Goal: Task Accomplishment & Management: Manage account settings

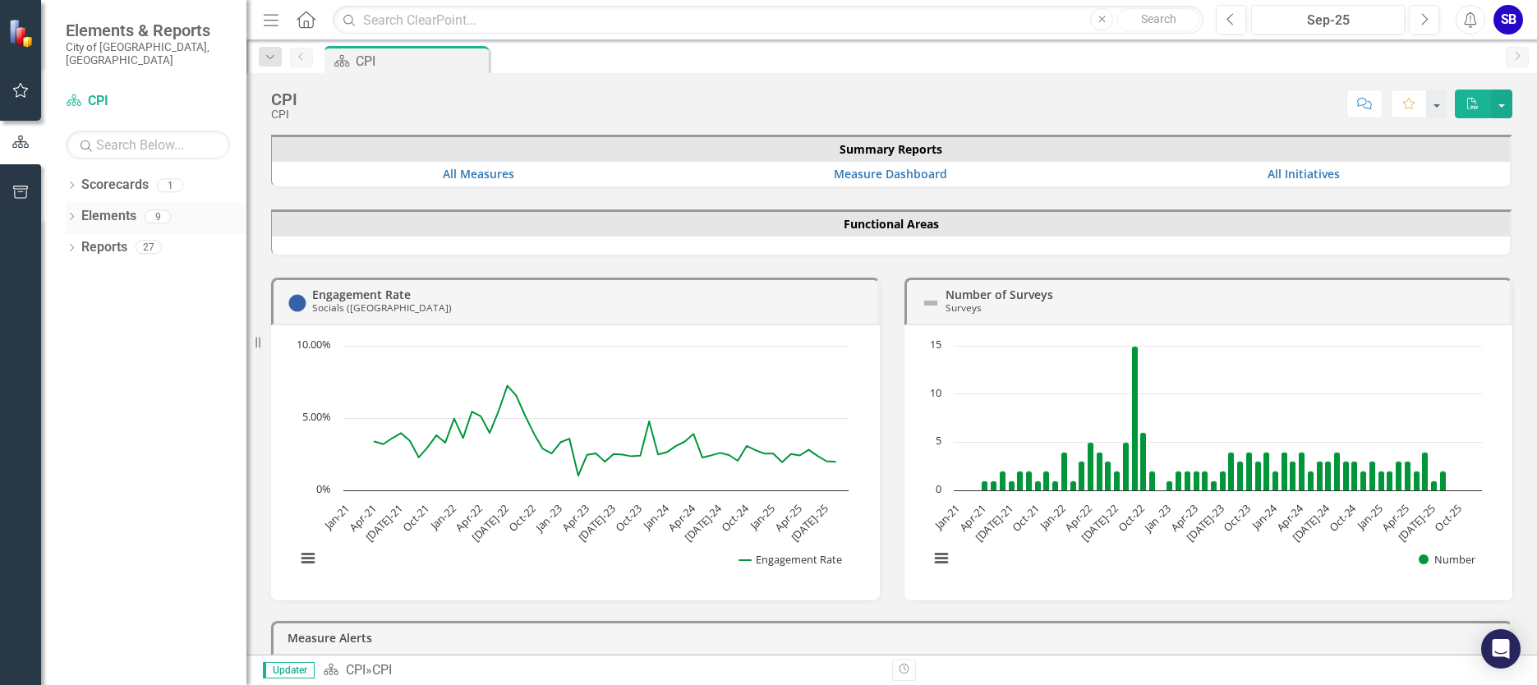
click at [71, 214] on icon "Dropdown" at bounding box center [71, 218] width 11 height 9
click at [71, 210] on icon "Dropdown" at bounding box center [69, 215] width 9 height 11
click at [71, 214] on icon "Dropdown" at bounding box center [71, 218] width 11 height 9
click at [79, 306] on icon "Dropdown" at bounding box center [79, 310] width 11 height 9
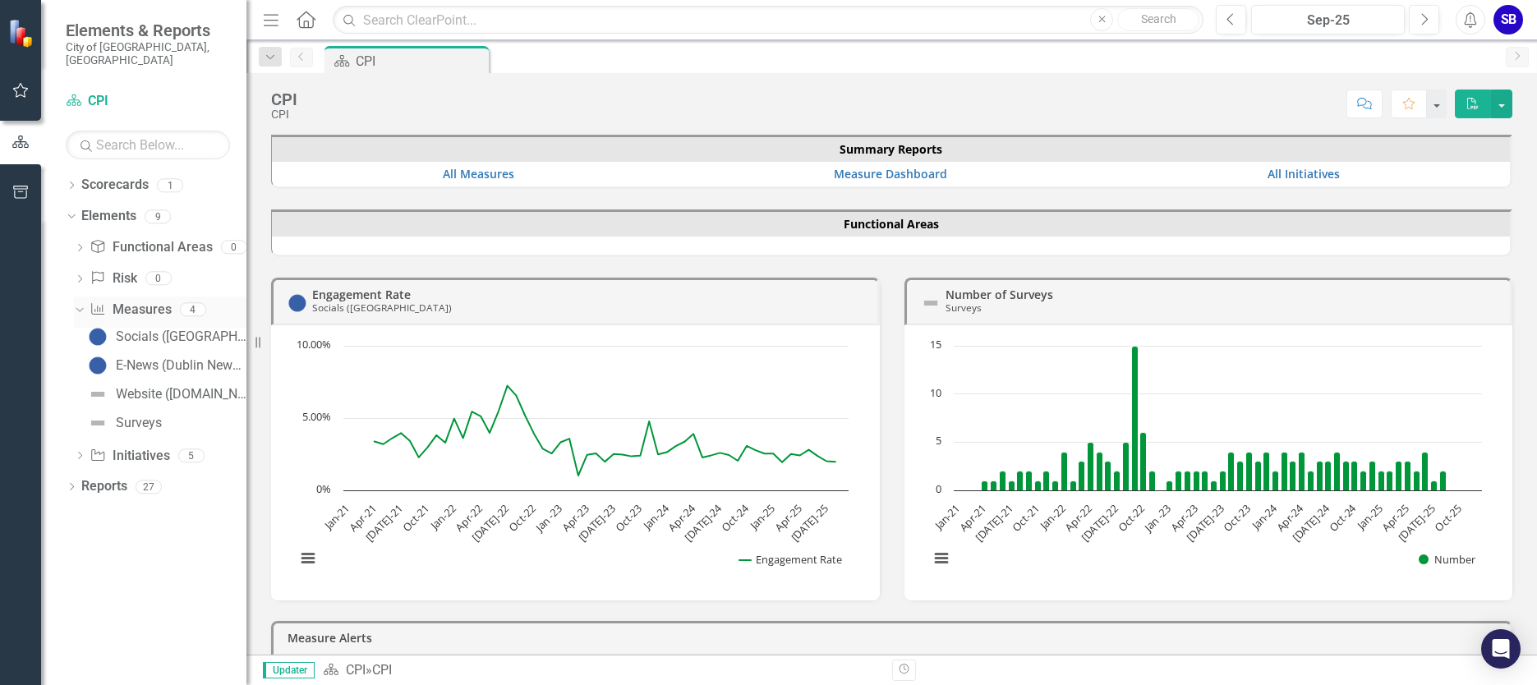
click at [78, 303] on icon "Dropdown" at bounding box center [77, 308] width 9 height 11
click at [67, 210] on icon "Dropdown" at bounding box center [69, 215] width 9 height 11
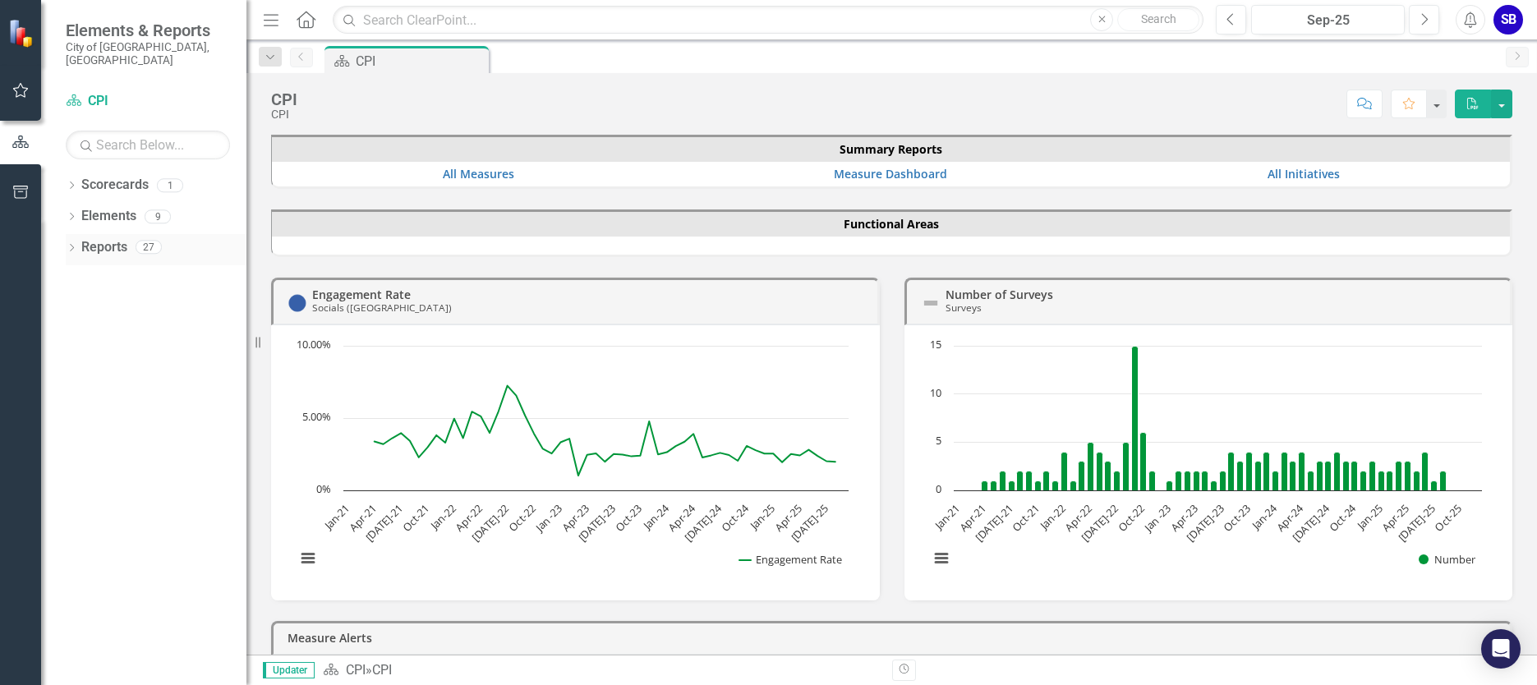
click at [67, 234] on div "Dropdown Reports 27" at bounding box center [156, 249] width 181 height 31
click at [69, 242] on div "Dropdown" at bounding box center [71, 249] width 11 height 14
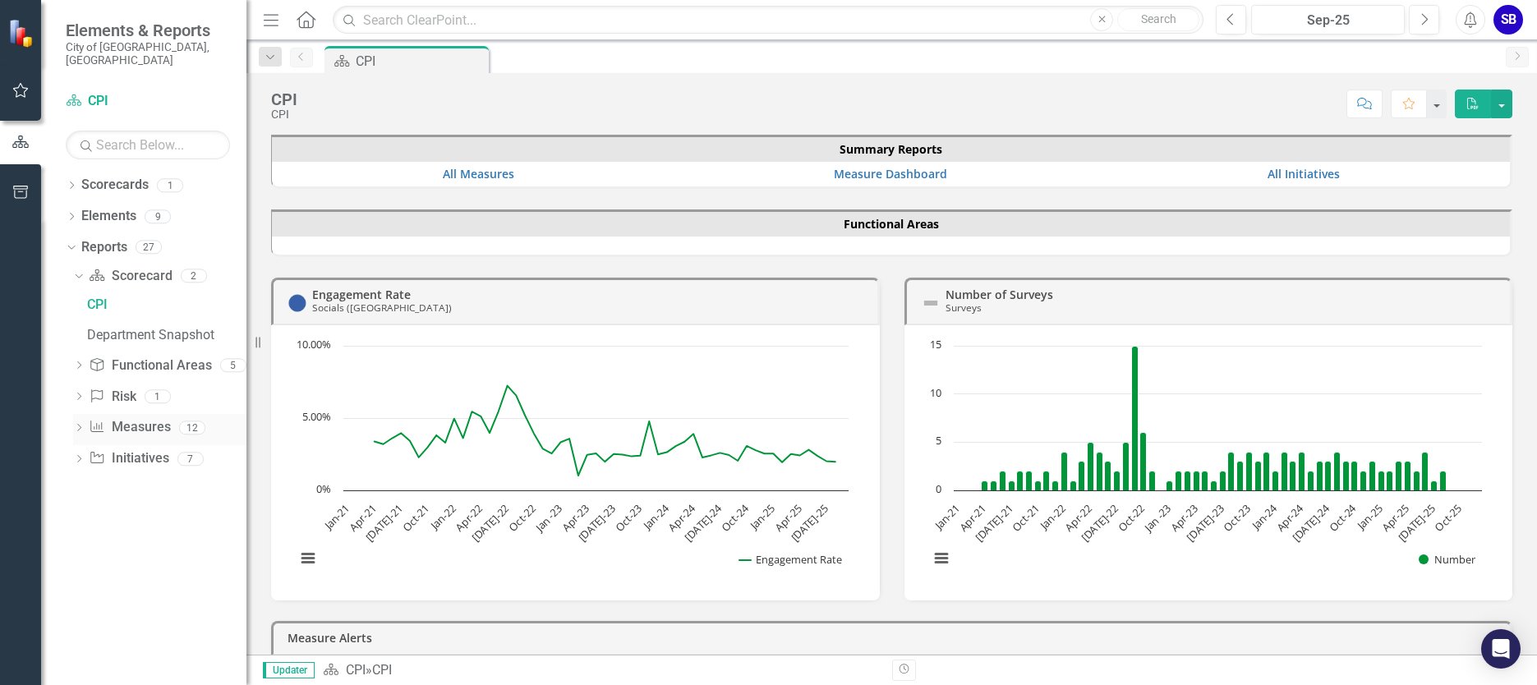
click at [75, 425] on icon "Dropdown" at bounding box center [78, 429] width 11 height 9
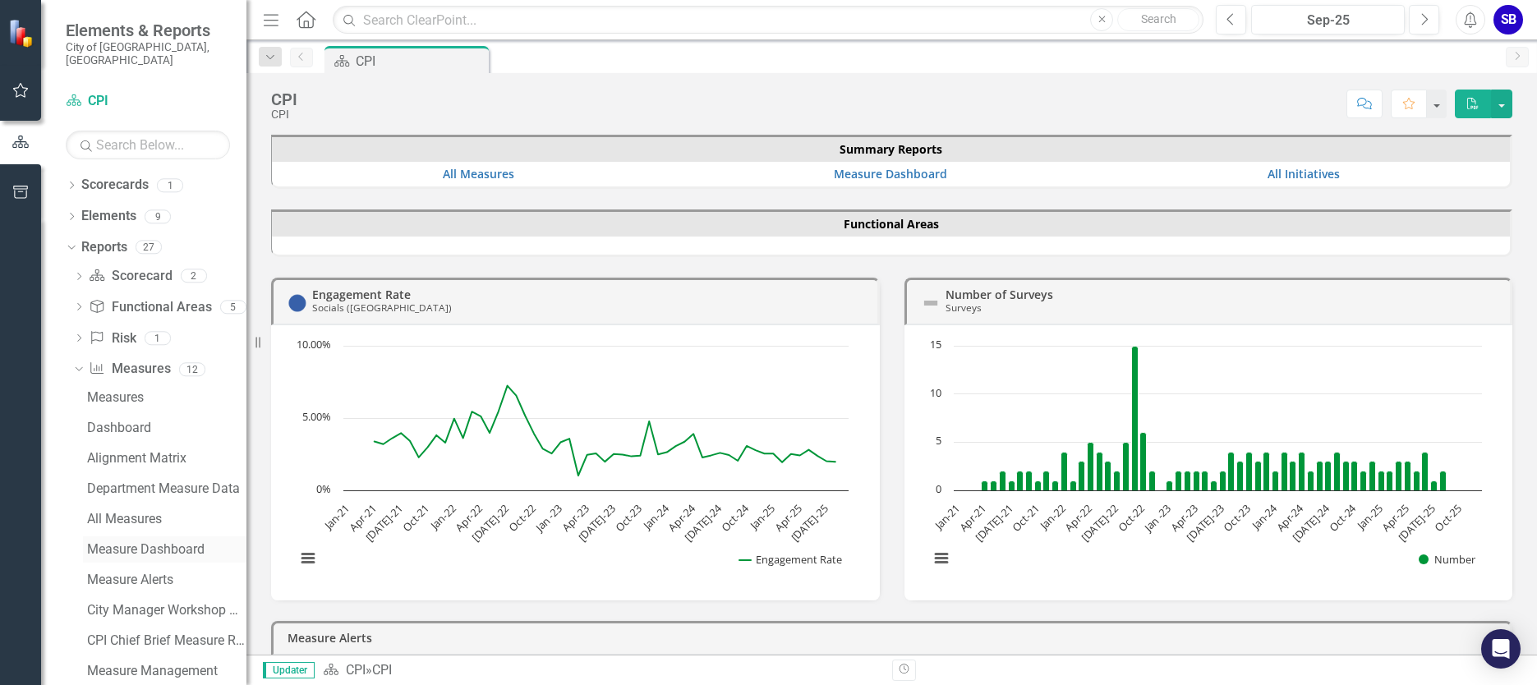
scroll to position [107, 0]
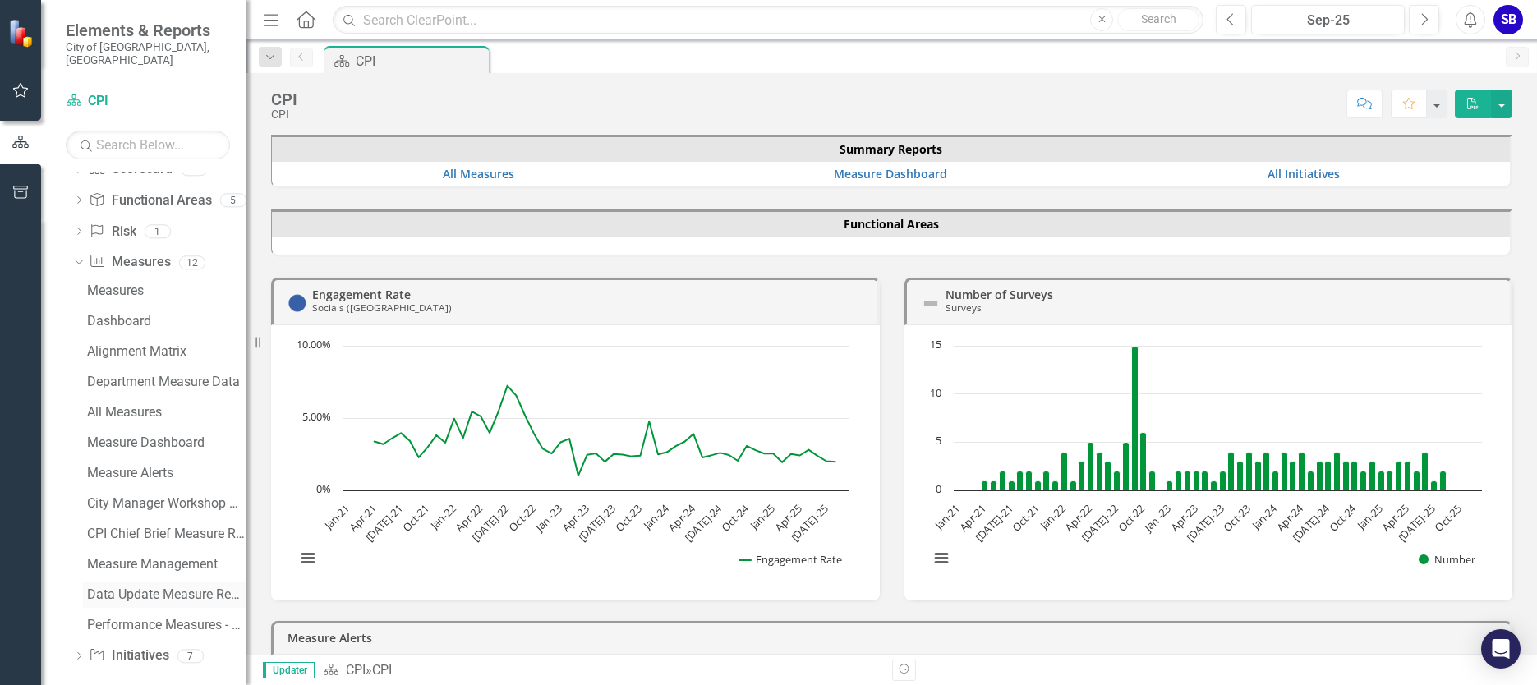
click at [140, 587] on div "Data Update Measure Report" at bounding box center [166, 594] width 159 height 15
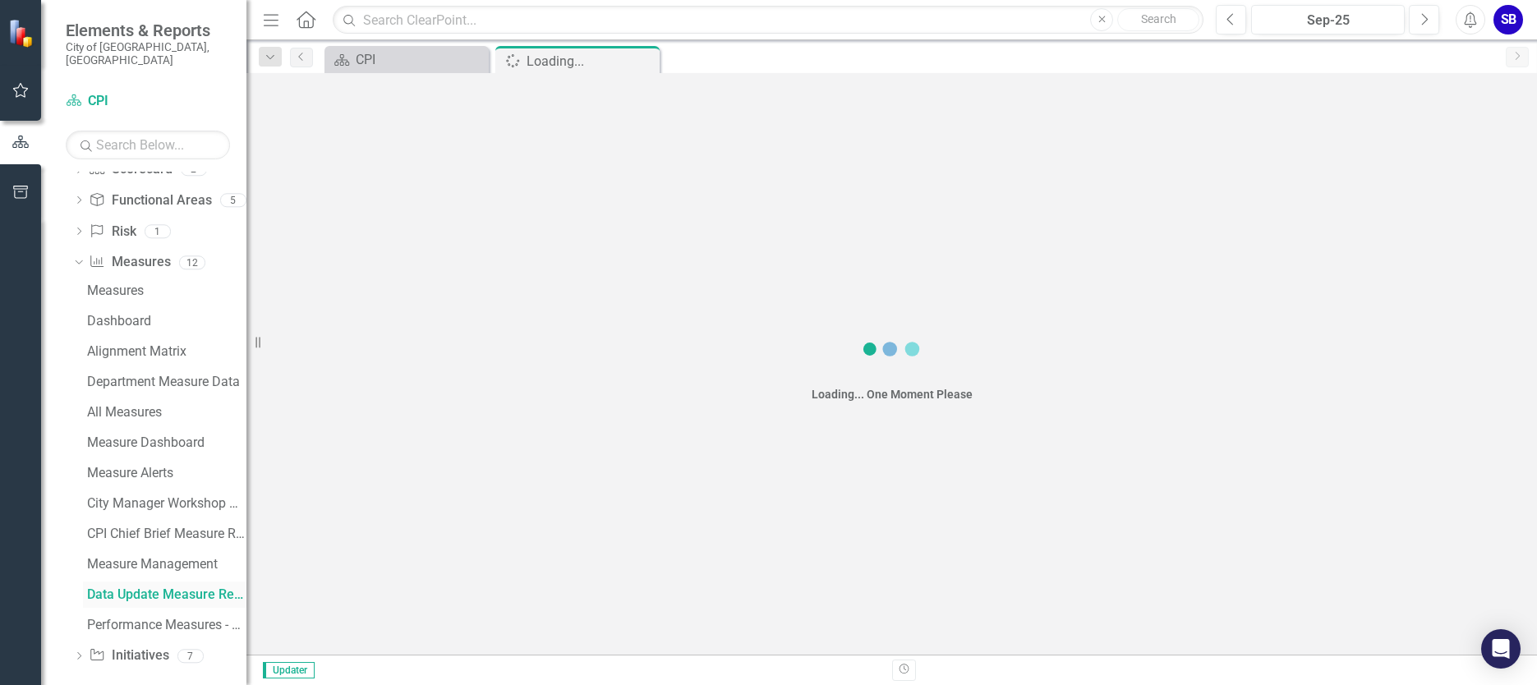
scroll to position [16, 0]
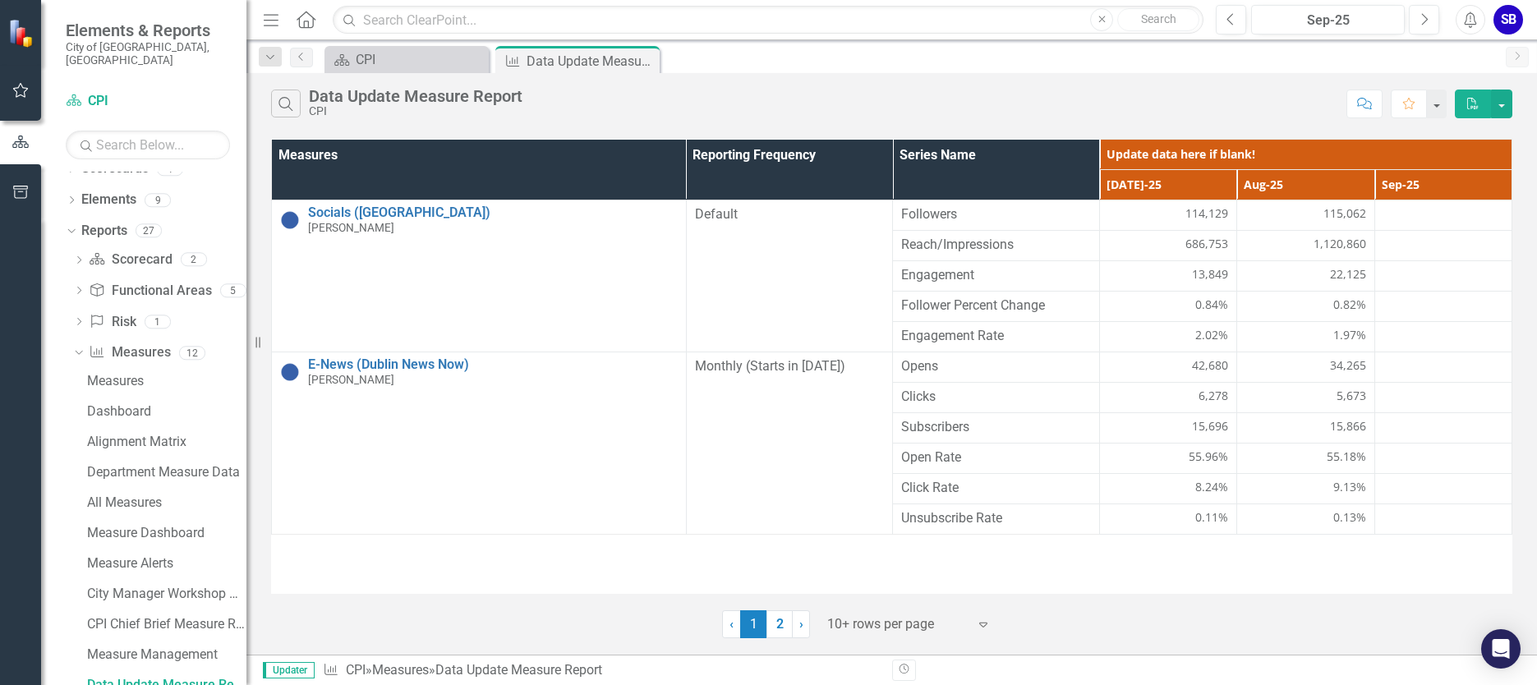
click at [1045, 97] on div "Search Data Update Measure Report CPI" at bounding box center [804, 104] width 1067 height 28
click at [1409, 221] on div at bounding box center [1443, 215] width 120 height 20
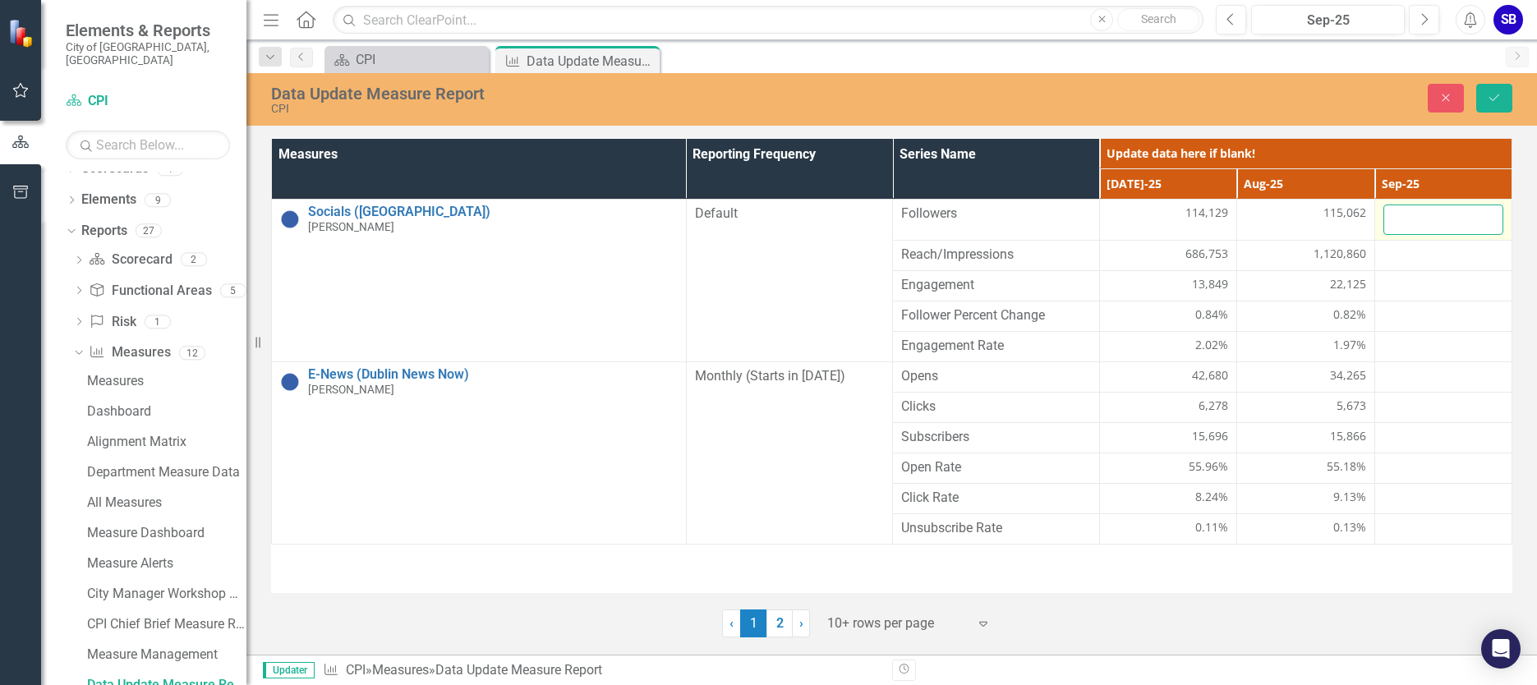
click at [1409, 221] on input "number" at bounding box center [1443, 220] width 120 height 30
type input "115998"
click at [1494, 97] on icon "Save" at bounding box center [1494, 97] width 15 height 11
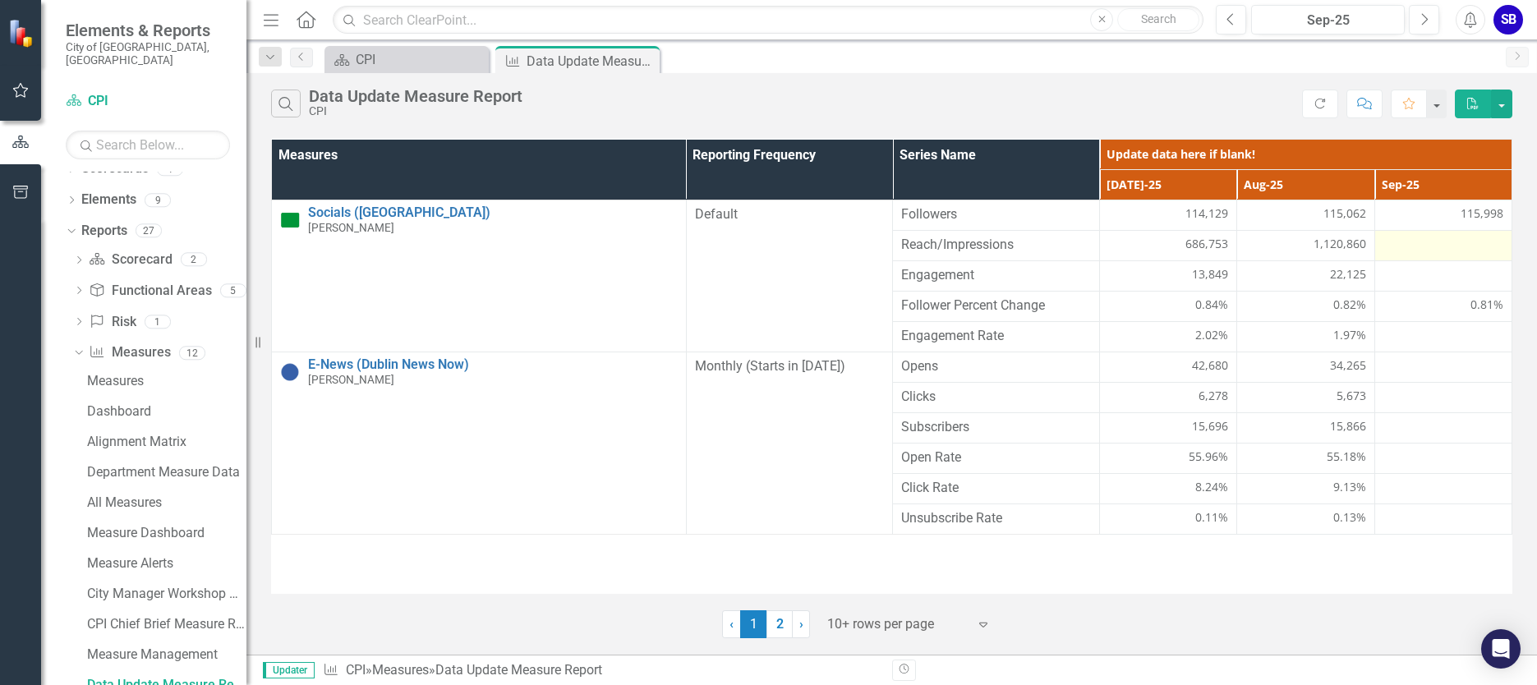
click at [1464, 250] on div at bounding box center [1443, 246] width 120 height 20
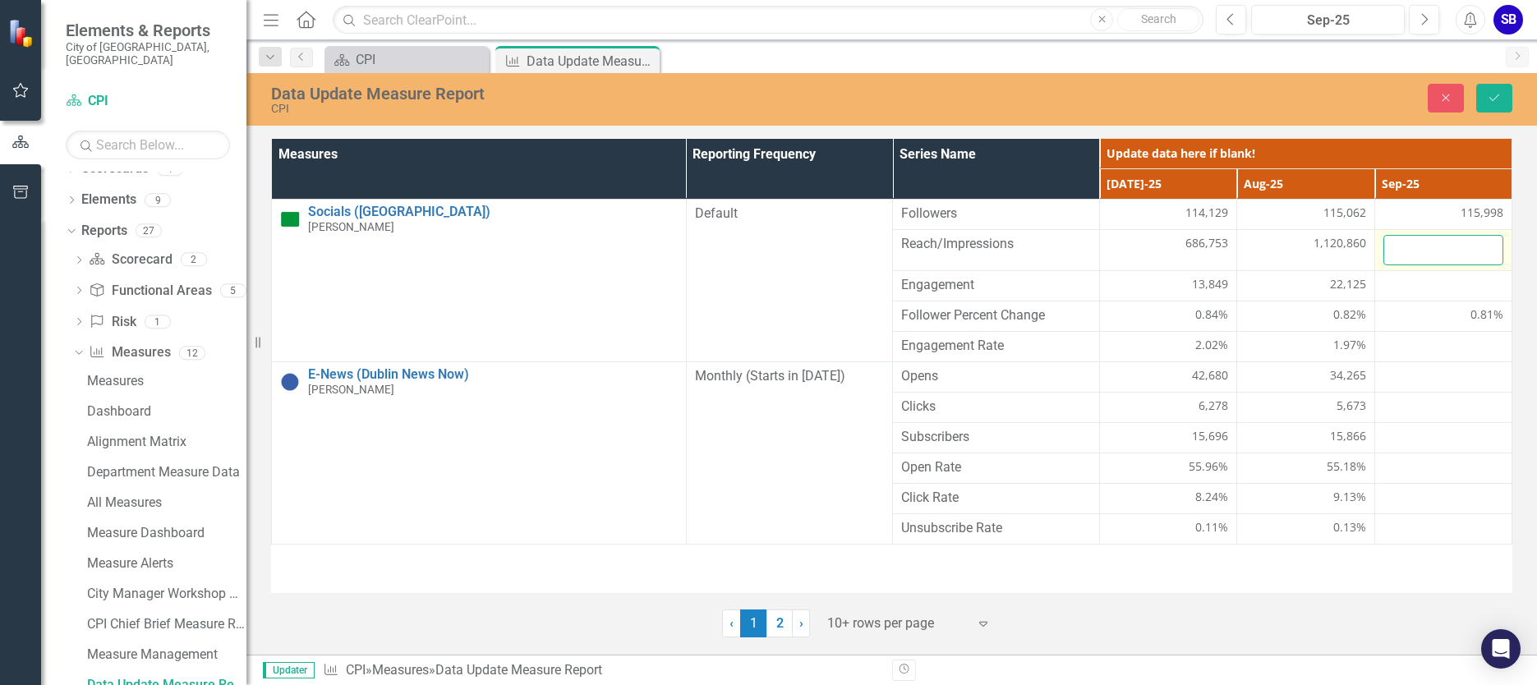
click at [1439, 250] on input "number" at bounding box center [1443, 250] width 120 height 30
type input "590601"
click at [1500, 104] on button "Save" at bounding box center [1494, 98] width 36 height 29
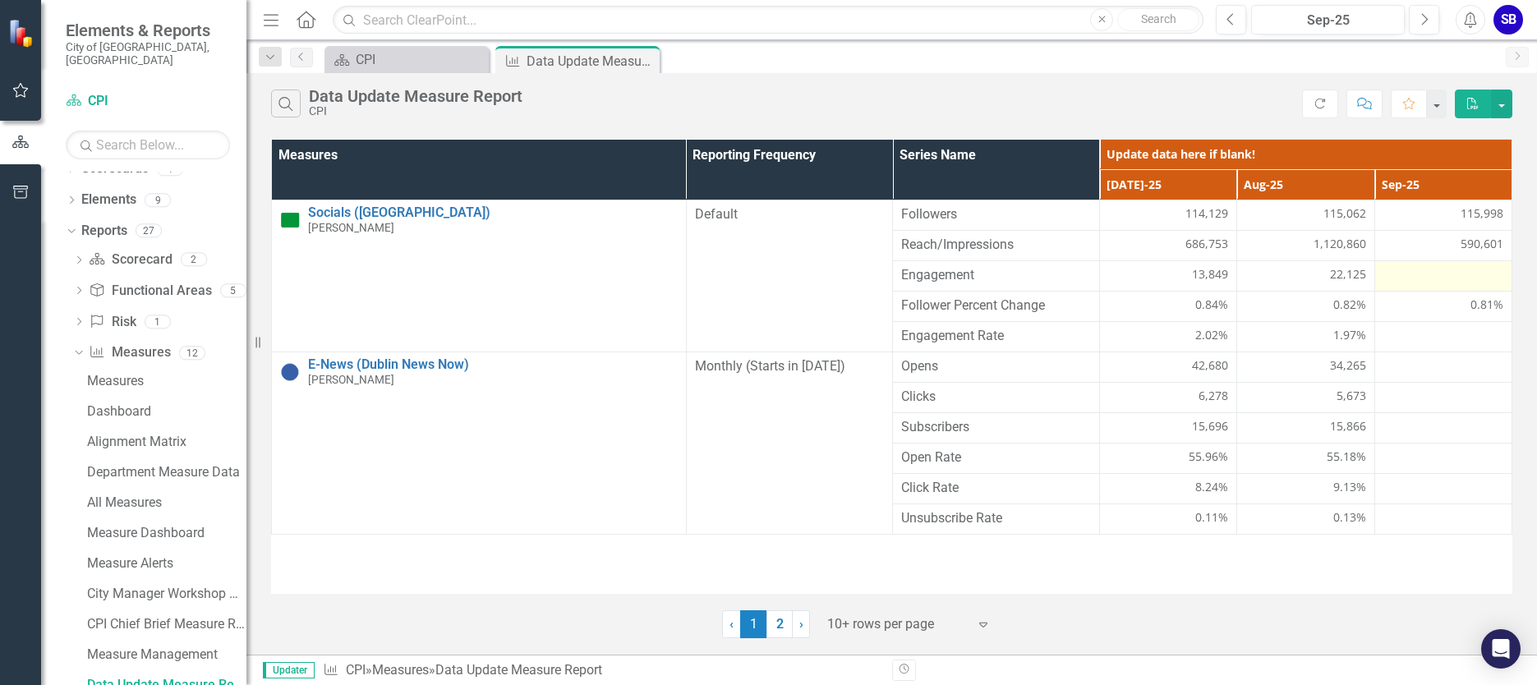
click at [1451, 279] on div at bounding box center [1443, 276] width 120 height 20
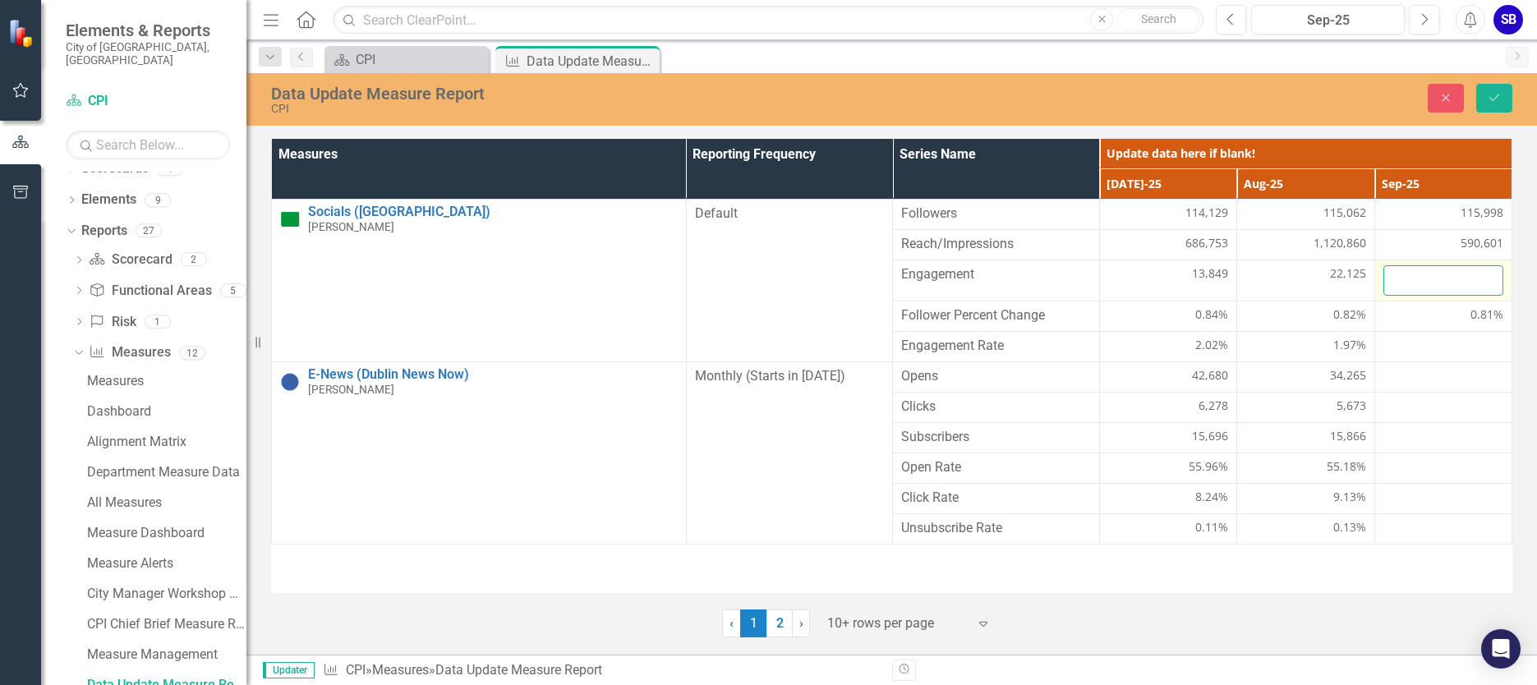
click at [1438, 277] on input "number" at bounding box center [1443, 280] width 120 height 30
type input "11880"
click button "Save" at bounding box center [1494, 98] width 36 height 29
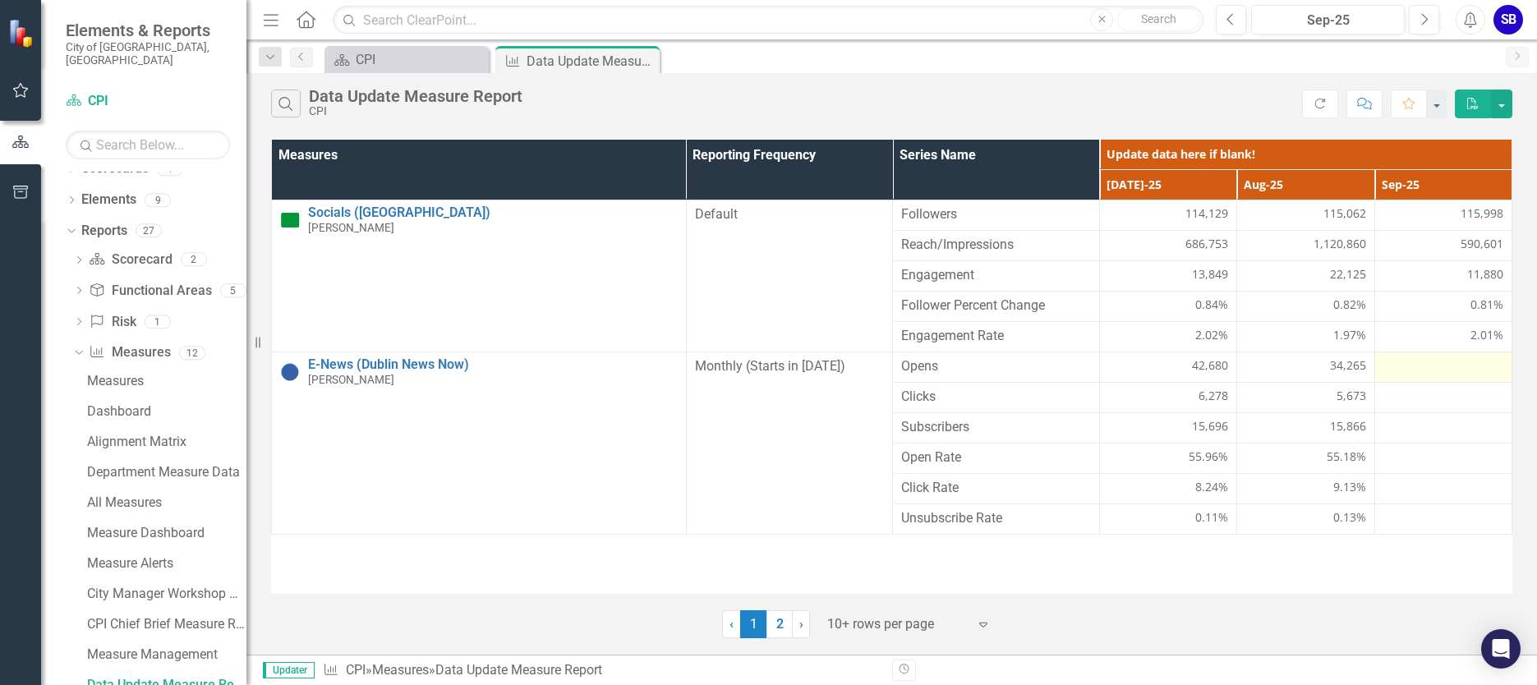
click at [1455, 359] on div at bounding box center [1443, 367] width 120 height 20
click at [1443, 361] on div at bounding box center [1443, 367] width 120 height 20
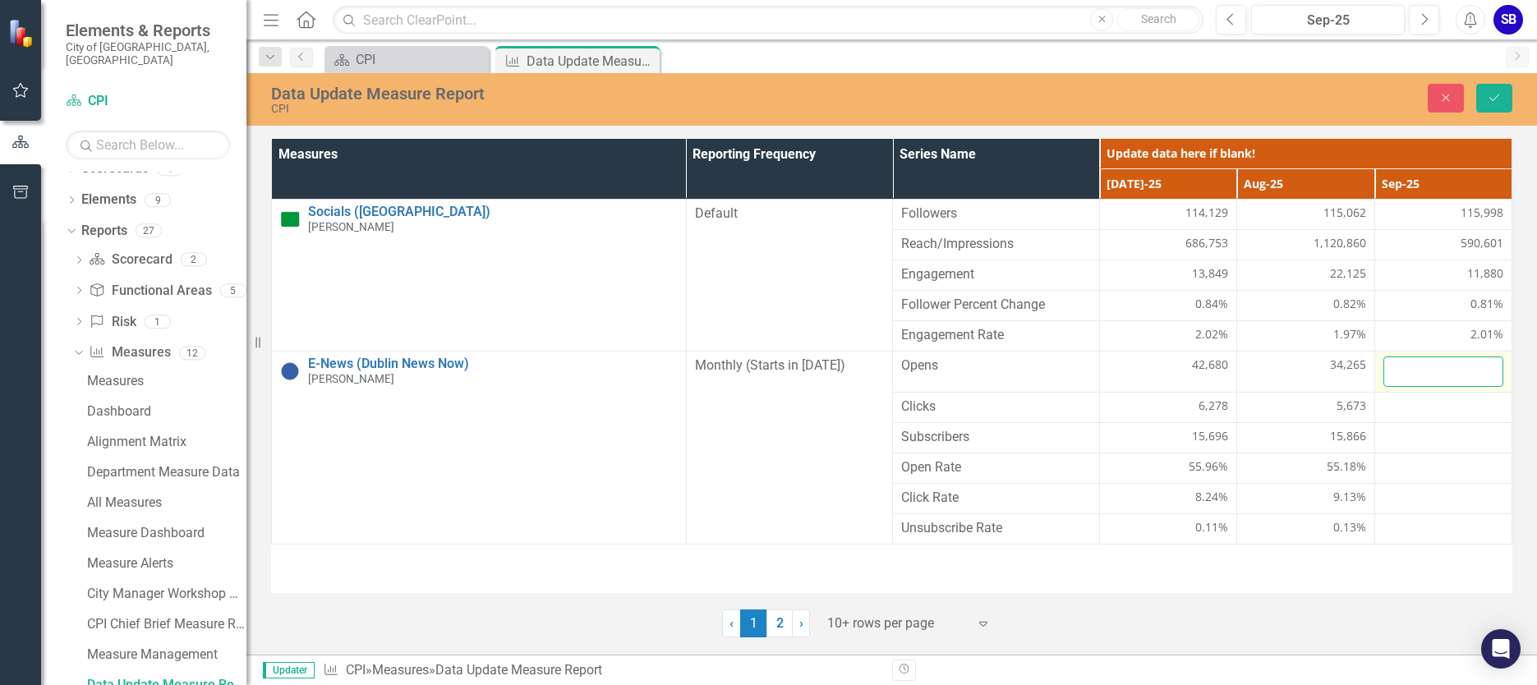
click at [1432, 374] on input "number" at bounding box center [1443, 371] width 120 height 30
type input "34788"
click at [1492, 100] on icon "submit" at bounding box center [1494, 97] width 10 height 7
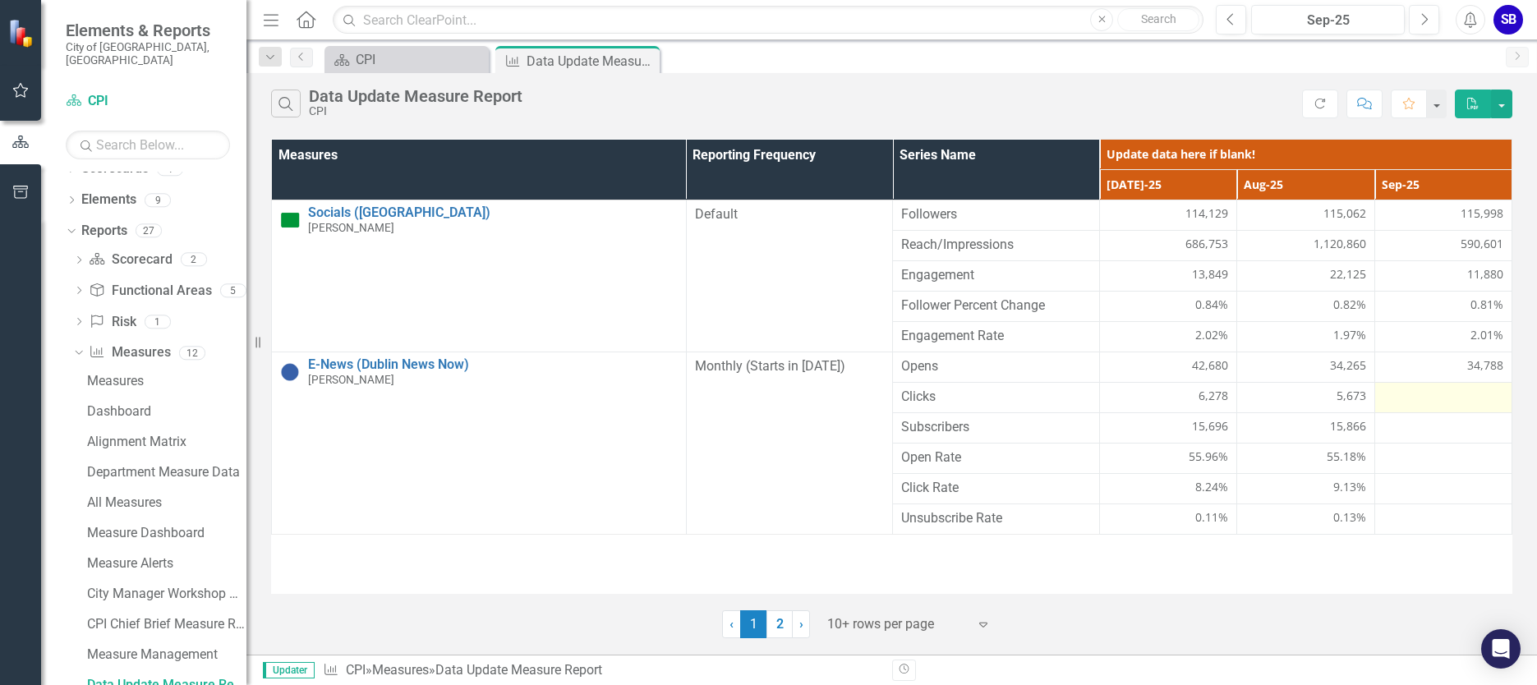
click at [1456, 409] on td at bounding box center [1442, 398] width 137 height 30
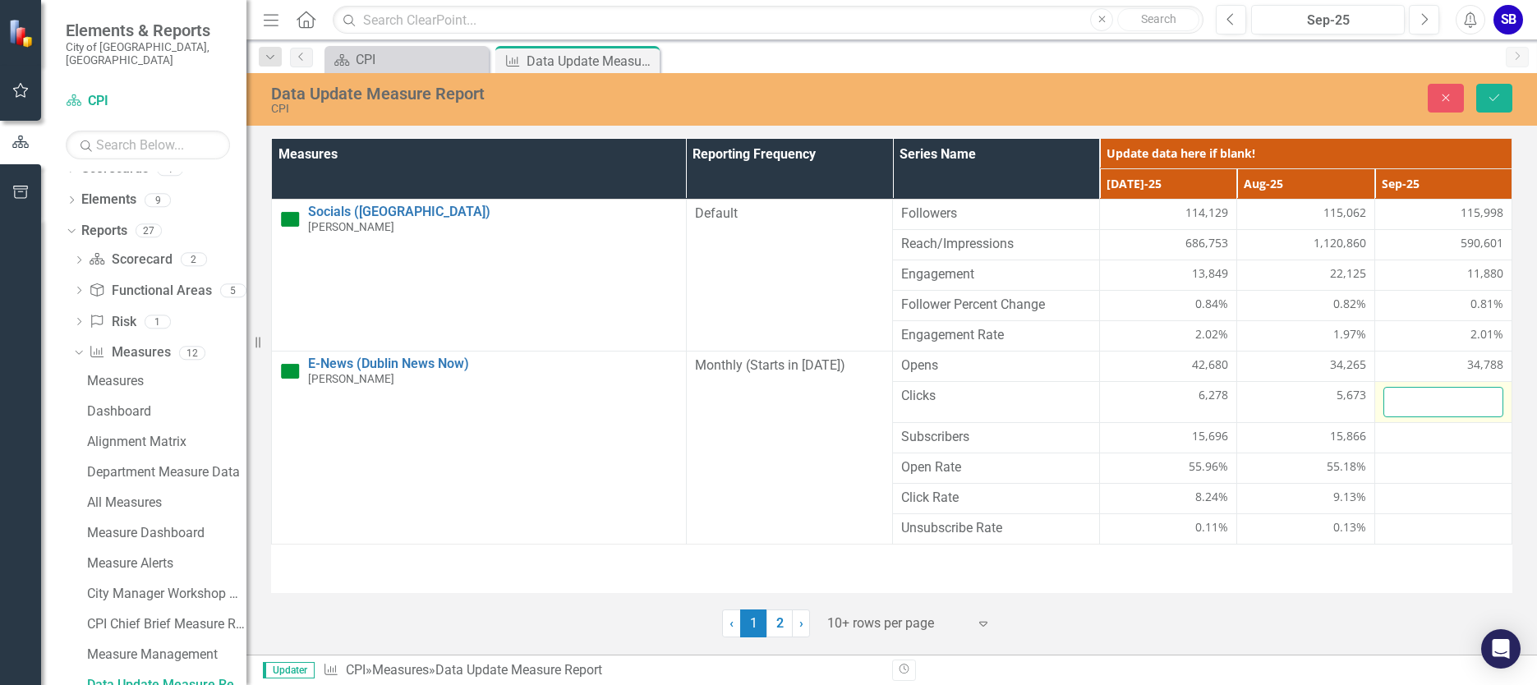
click at [1433, 402] on input "number" at bounding box center [1443, 402] width 120 height 30
type input "5277"
click at [1499, 103] on button "Save" at bounding box center [1494, 98] width 36 height 29
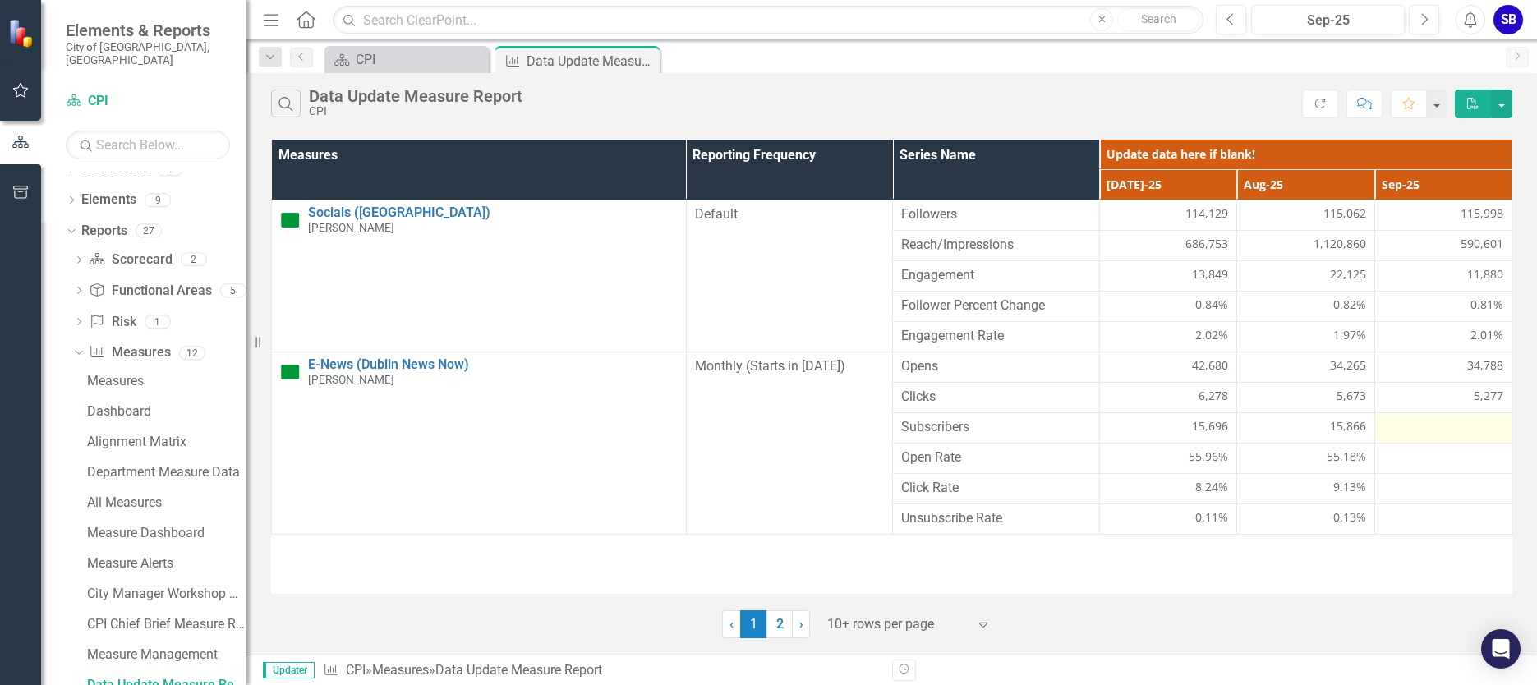
click at [1444, 421] on div at bounding box center [1443, 428] width 120 height 20
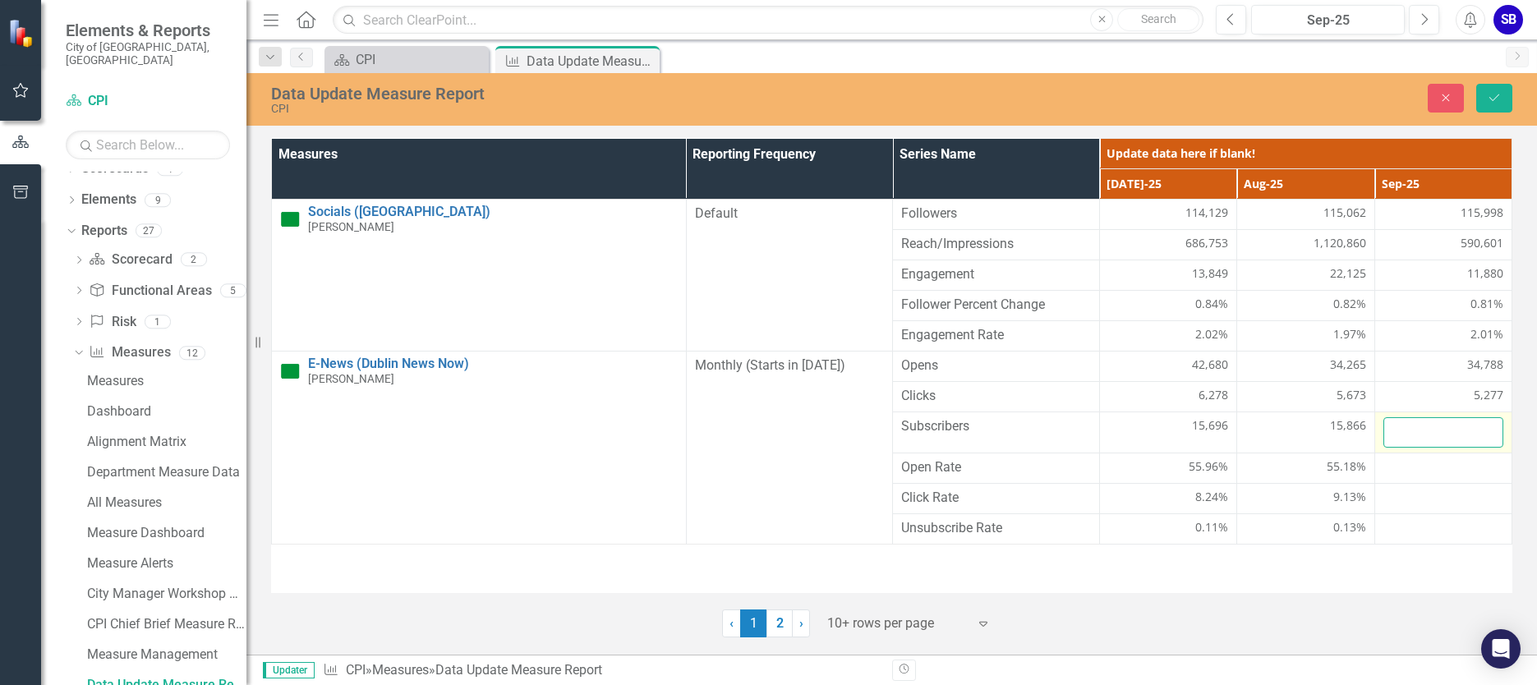
click at [1428, 427] on input "number" at bounding box center [1443, 432] width 120 height 30
type input "16037"
click at [1501, 96] on button "Save" at bounding box center [1494, 98] width 36 height 29
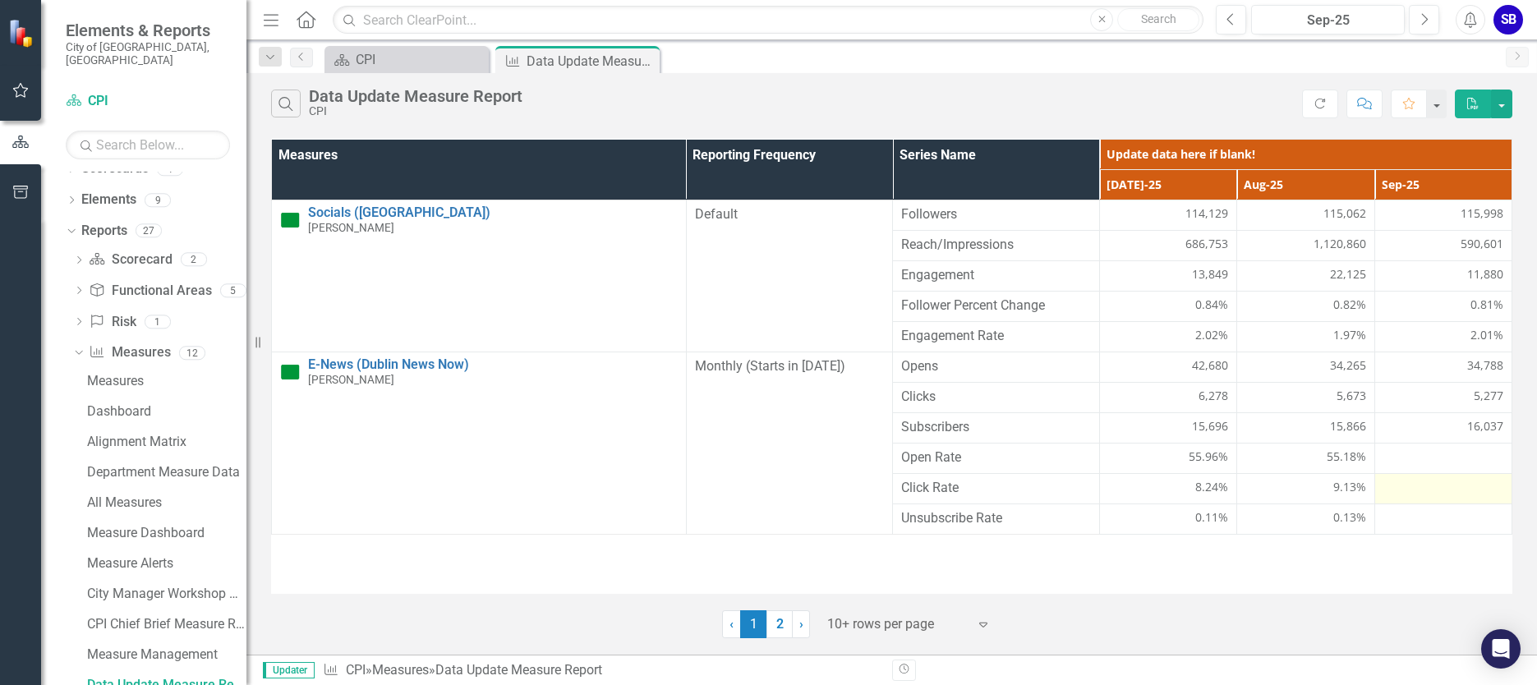
click at [1406, 475] on td at bounding box center [1442, 489] width 137 height 30
click at [1426, 458] on div at bounding box center [1443, 458] width 120 height 20
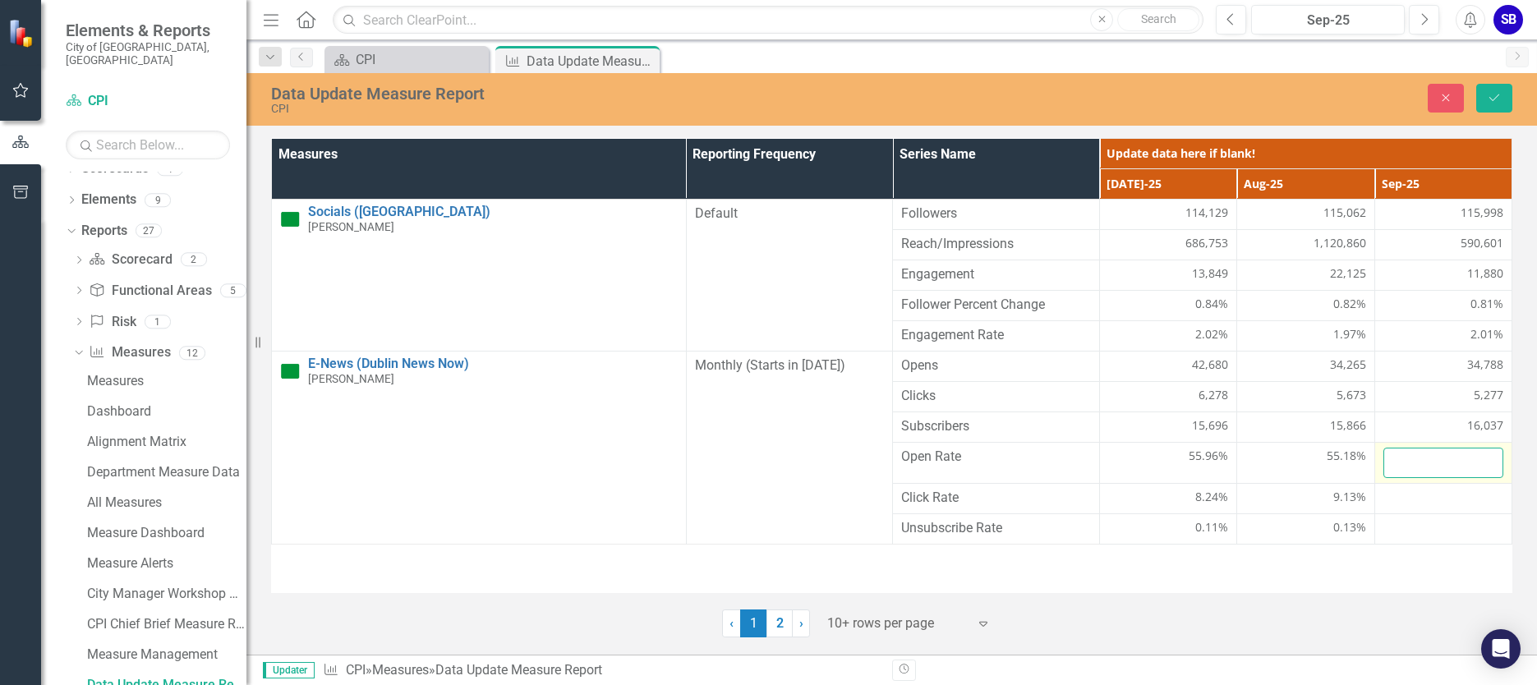
click at [1426, 458] on input "number" at bounding box center [1443, 463] width 120 height 30
type input "55.2"
click at [1486, 89] on button "Save" at bounding box center [1494, 98] width 36 height 29
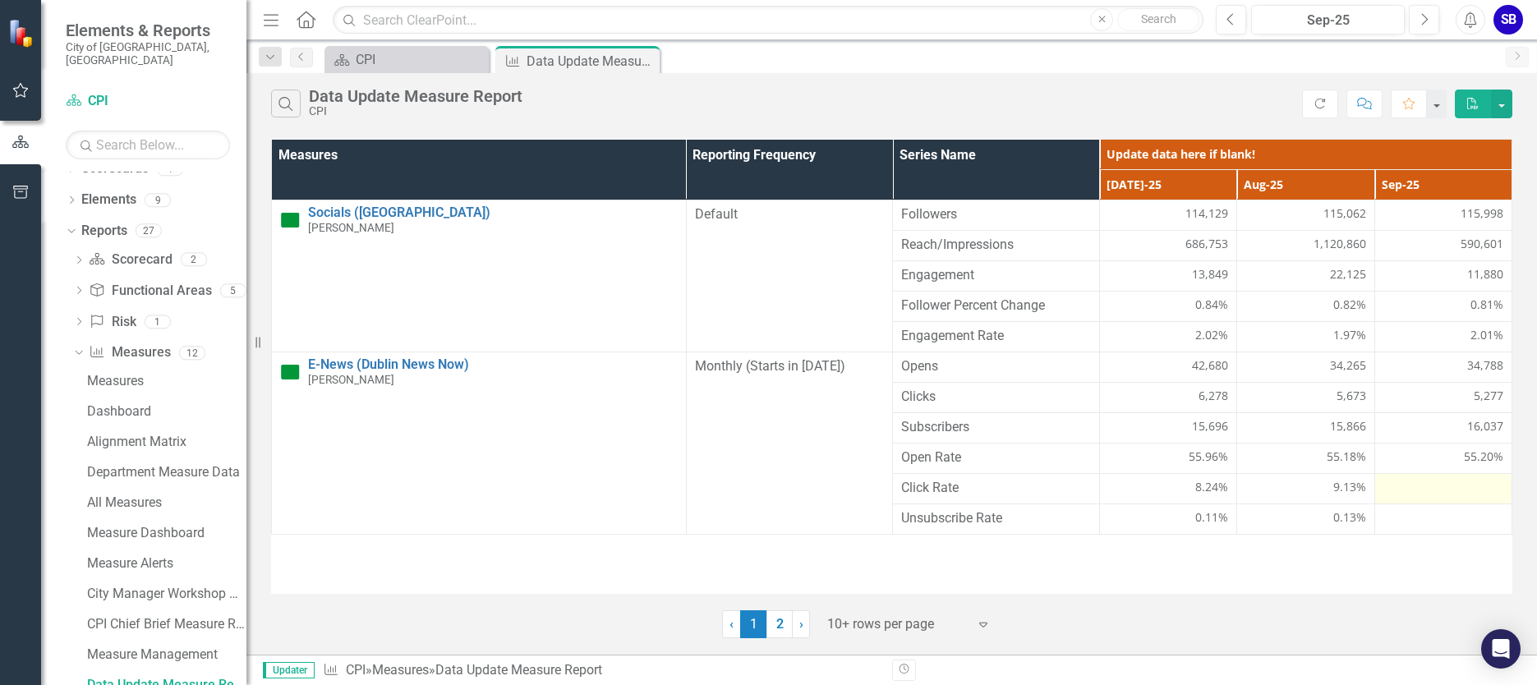
click at [1446, 493] on div at bounding box center [1443, 489] width 120 height 20
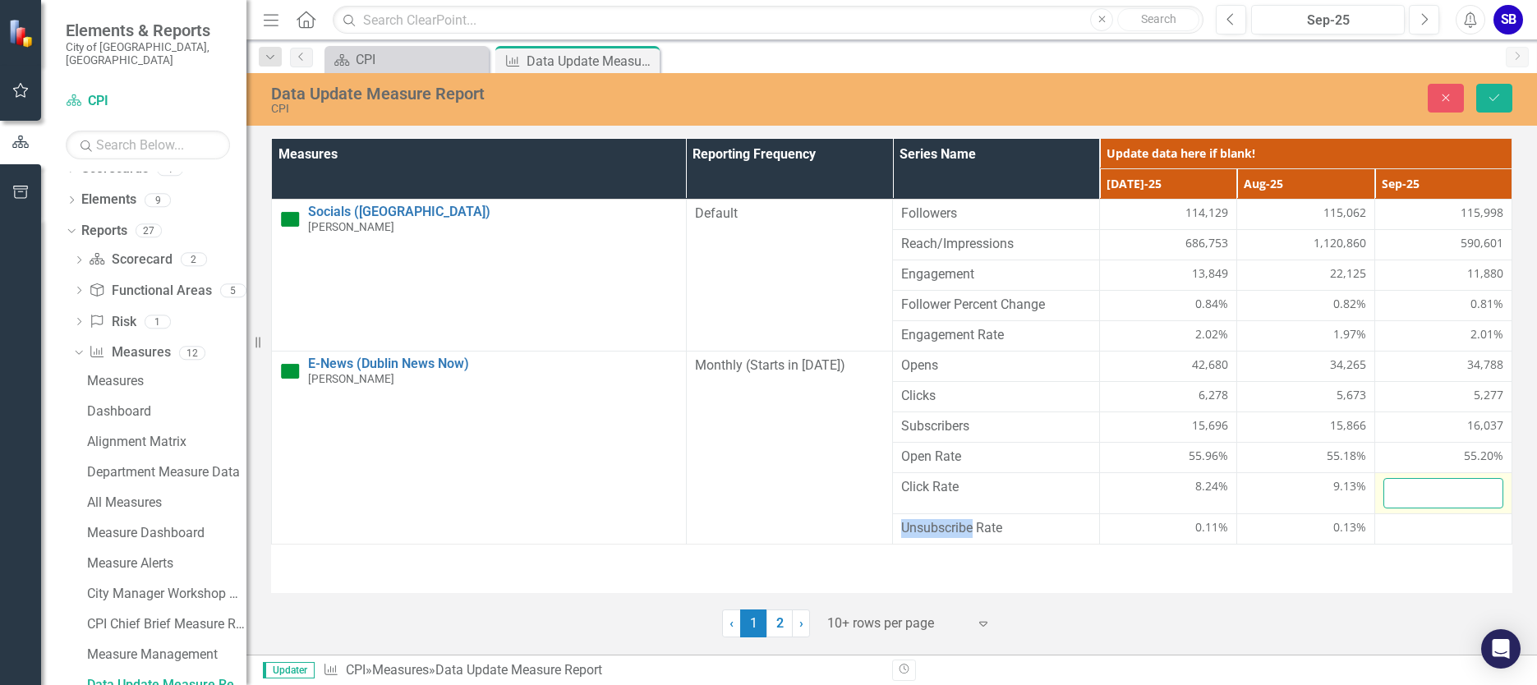
click at [1422, 493] on input "number" at bounding box center [1443, 493] width 120 height 30
type input "8.38"
click at [1513, 95] on div "Close Save" at bounding box center [1267, 98] width 513 height 29
click at [1489, 97] on icon "Save" at bounding box center [1494, 97] width 15 height 11
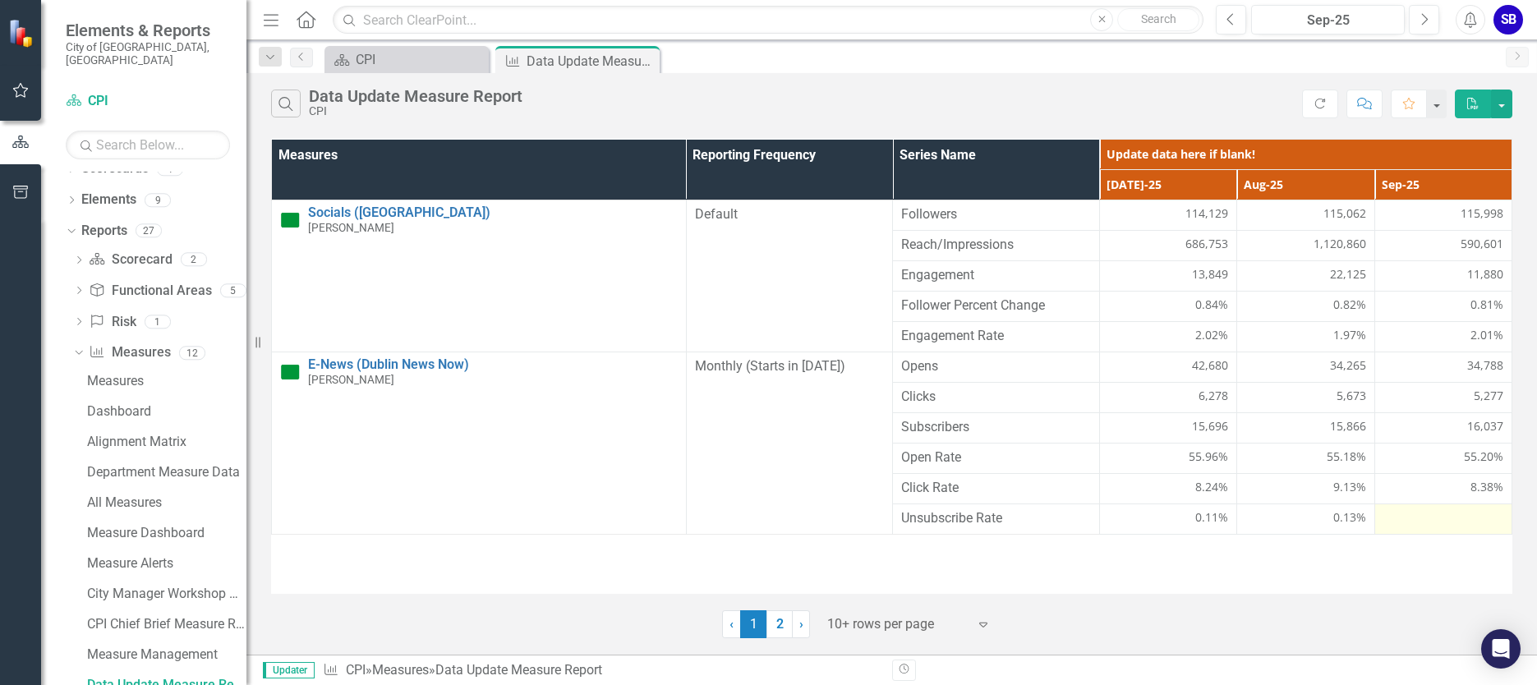
click at [1441, 512] on div at bounding box center [1443, 519] width 120 height 20
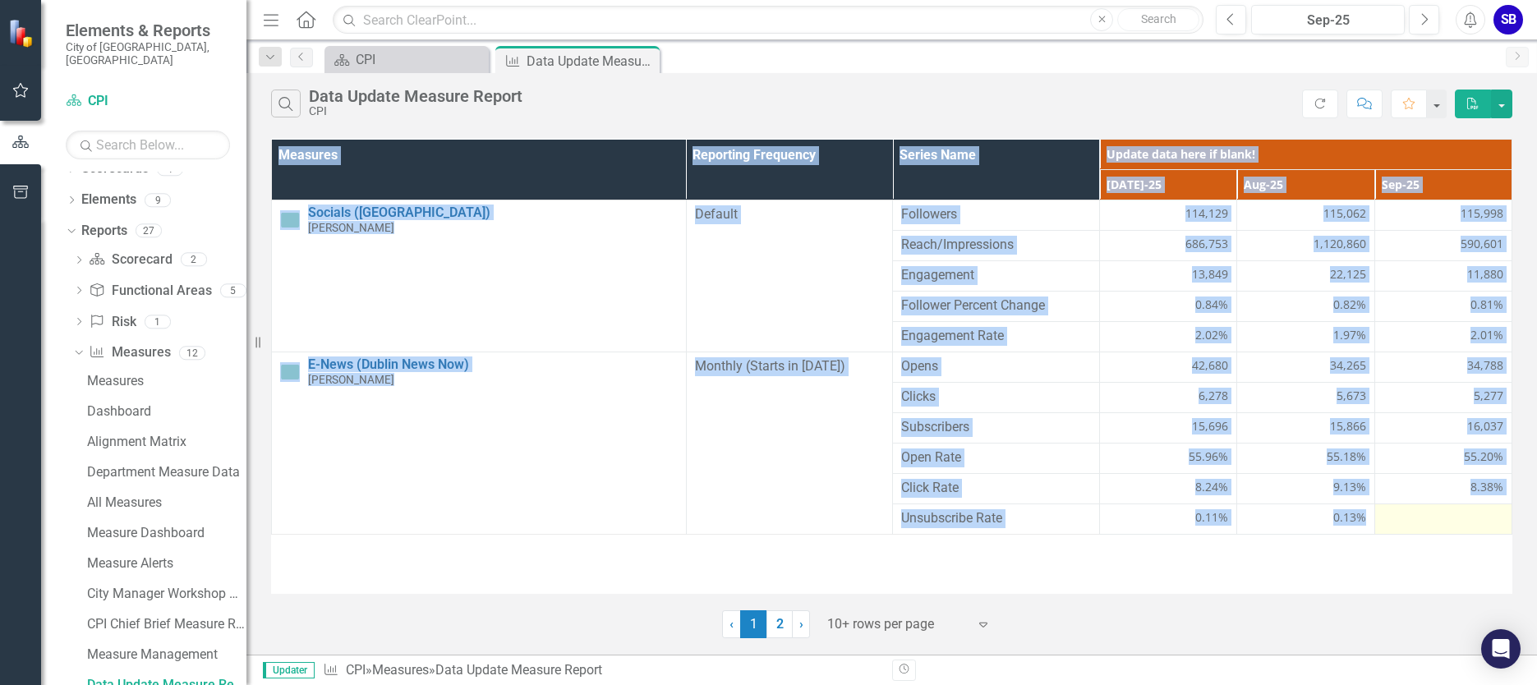
click at [1441, 512] on div at bounding box center [1443, 519] width 120 height 20
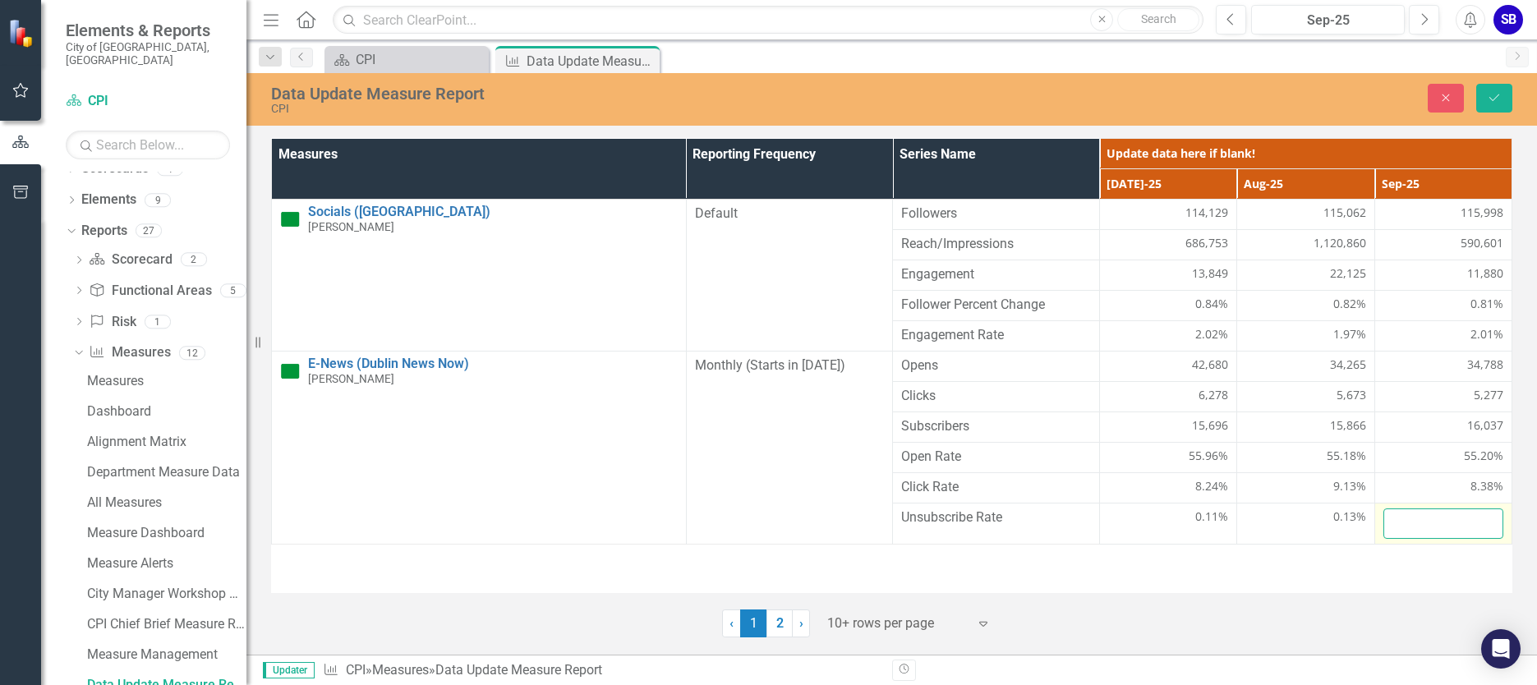
click at [1432, 516] on input "number" at bounding box center [1443, 523] width 120 height 30
type input "0.15"
click at [1490, 103] on button "Save" at bounding box center [1494, 98] width 36 height 29
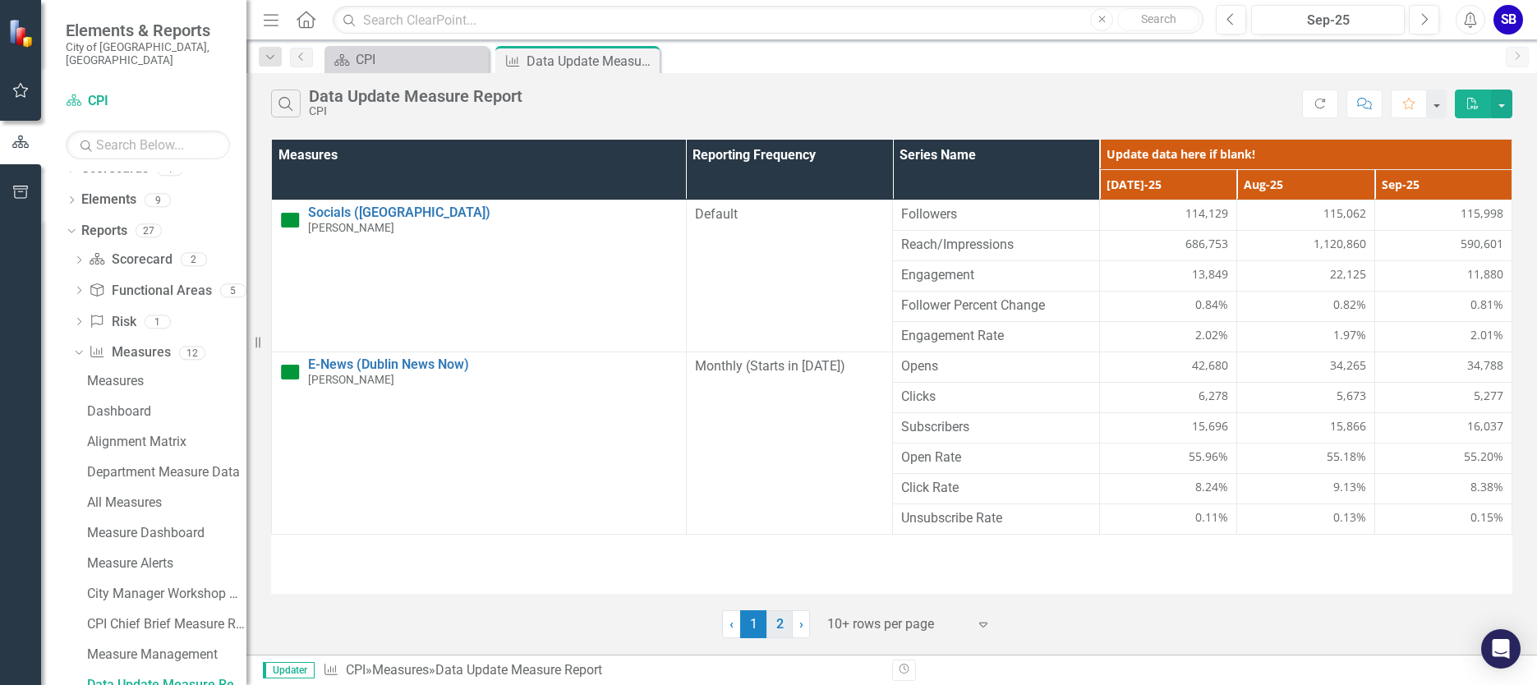
click at [778, 624] on link "2" at bounding box center [779, 624] width 26 height 28
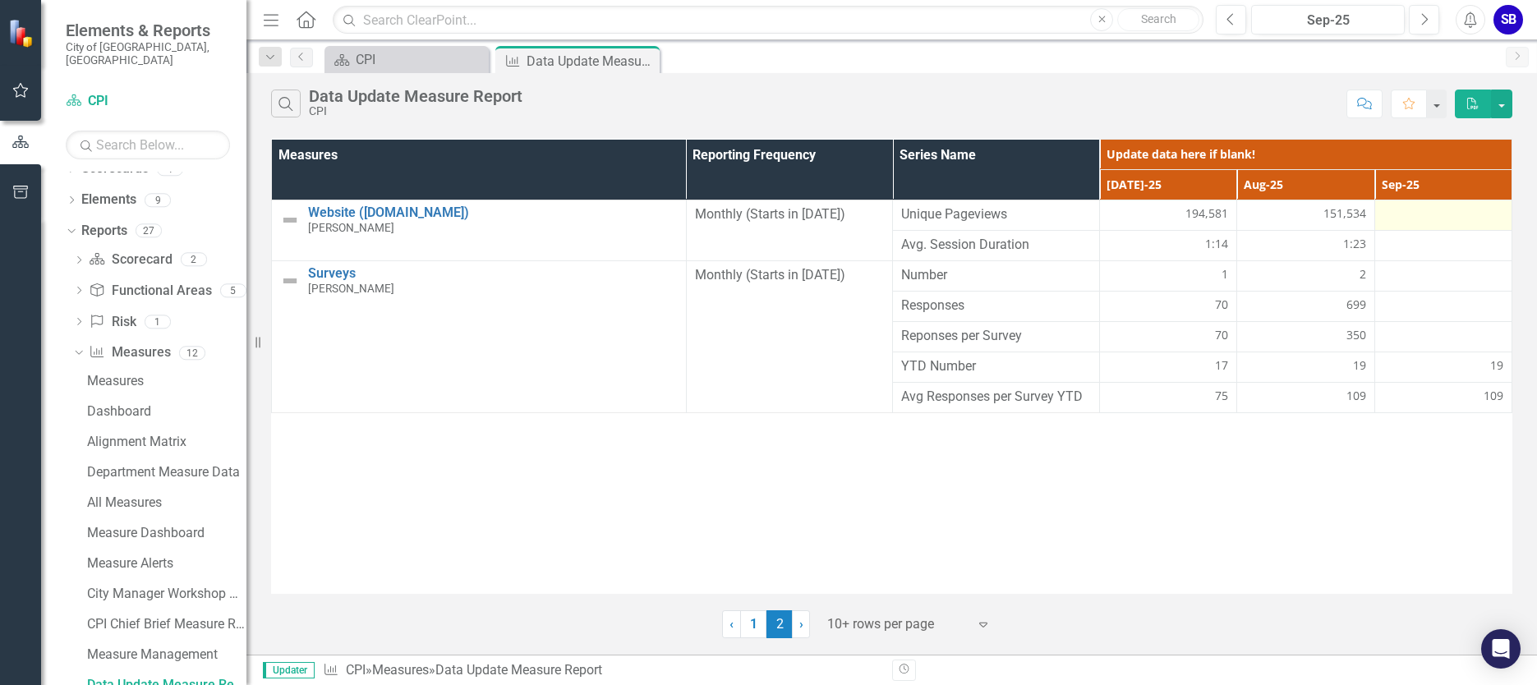
click at [1409, 214] on div at bounding box center [1443, 215] width 120 height 20
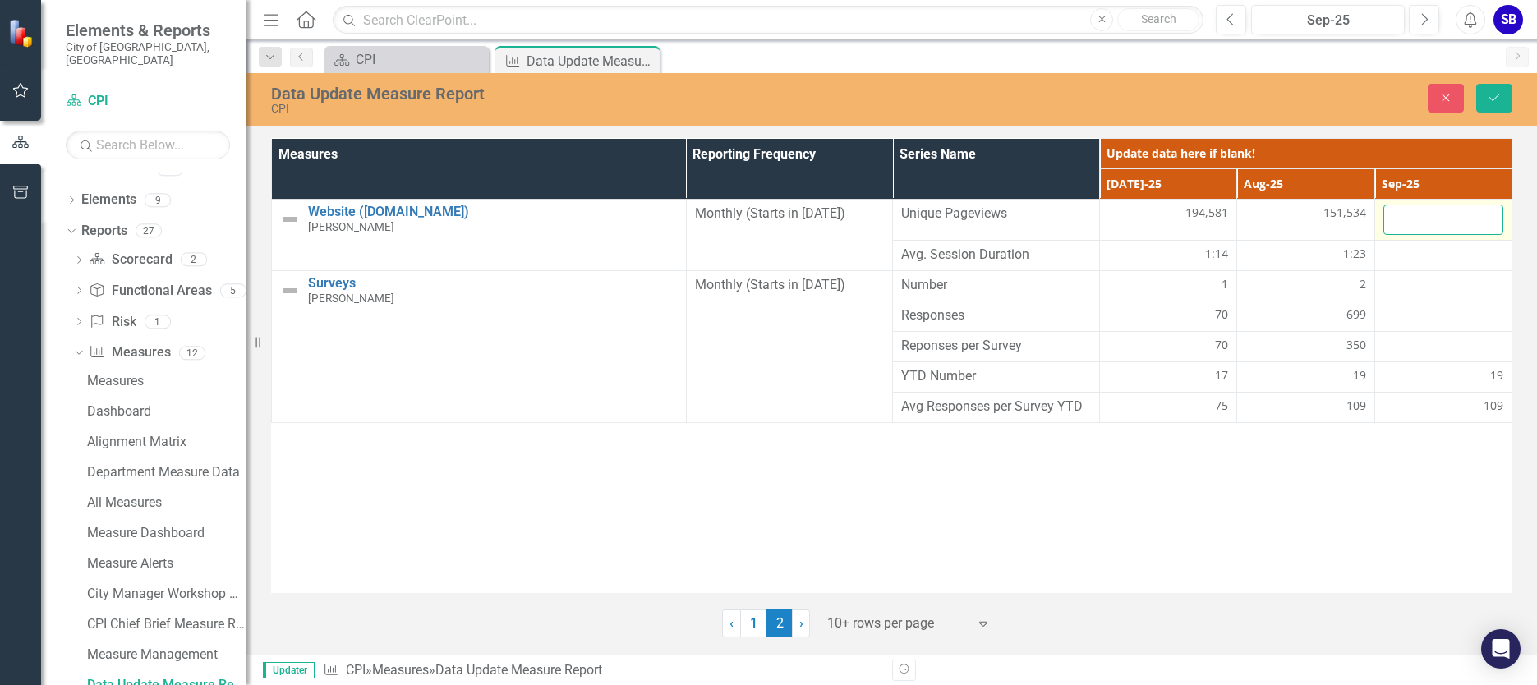
click at [1409, 214] on input "number" at bounding box center [1443, 220] width 120 height 30
type input "134765"
click at [1487, 103] on button "Save" at bounding box center [1494, 98] width 36 height 29
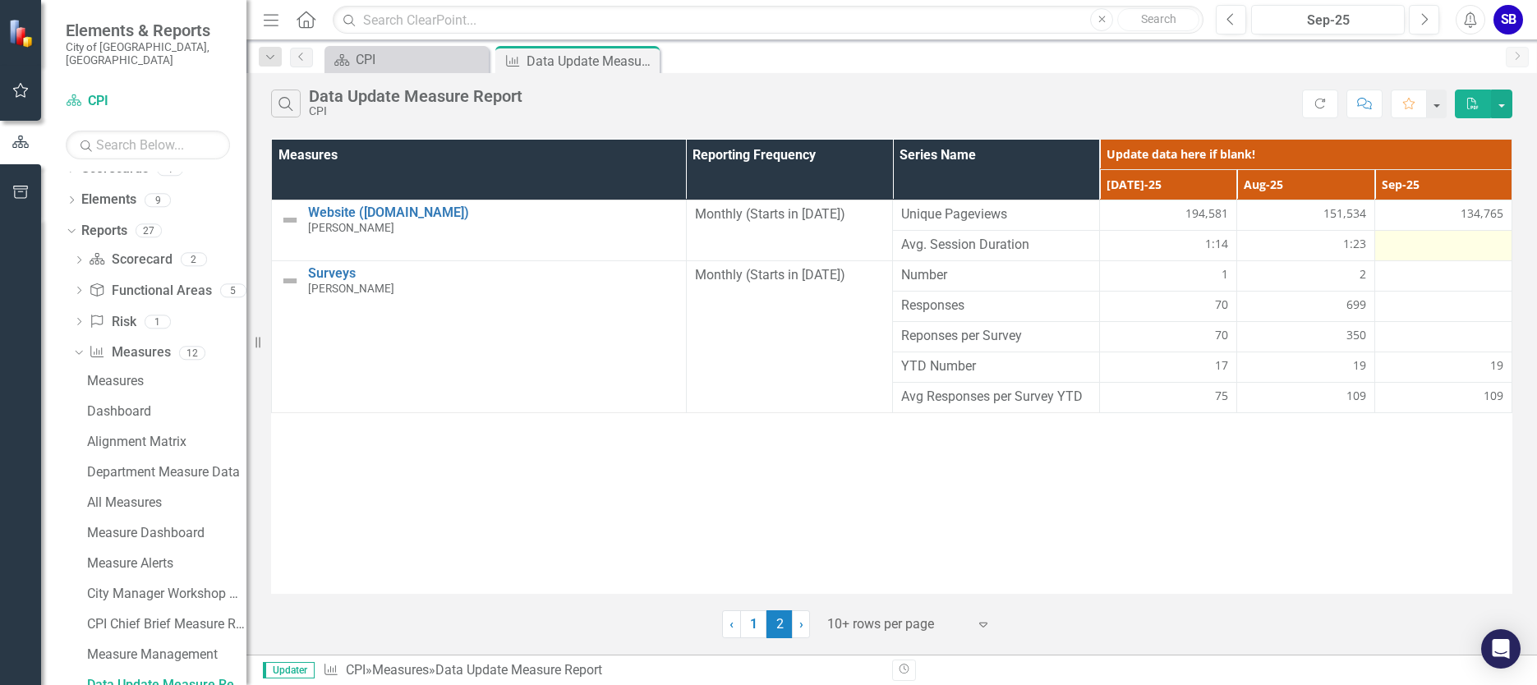
click at [1445, 243] on div at bounding box center [1443, 246] width 120 height 20
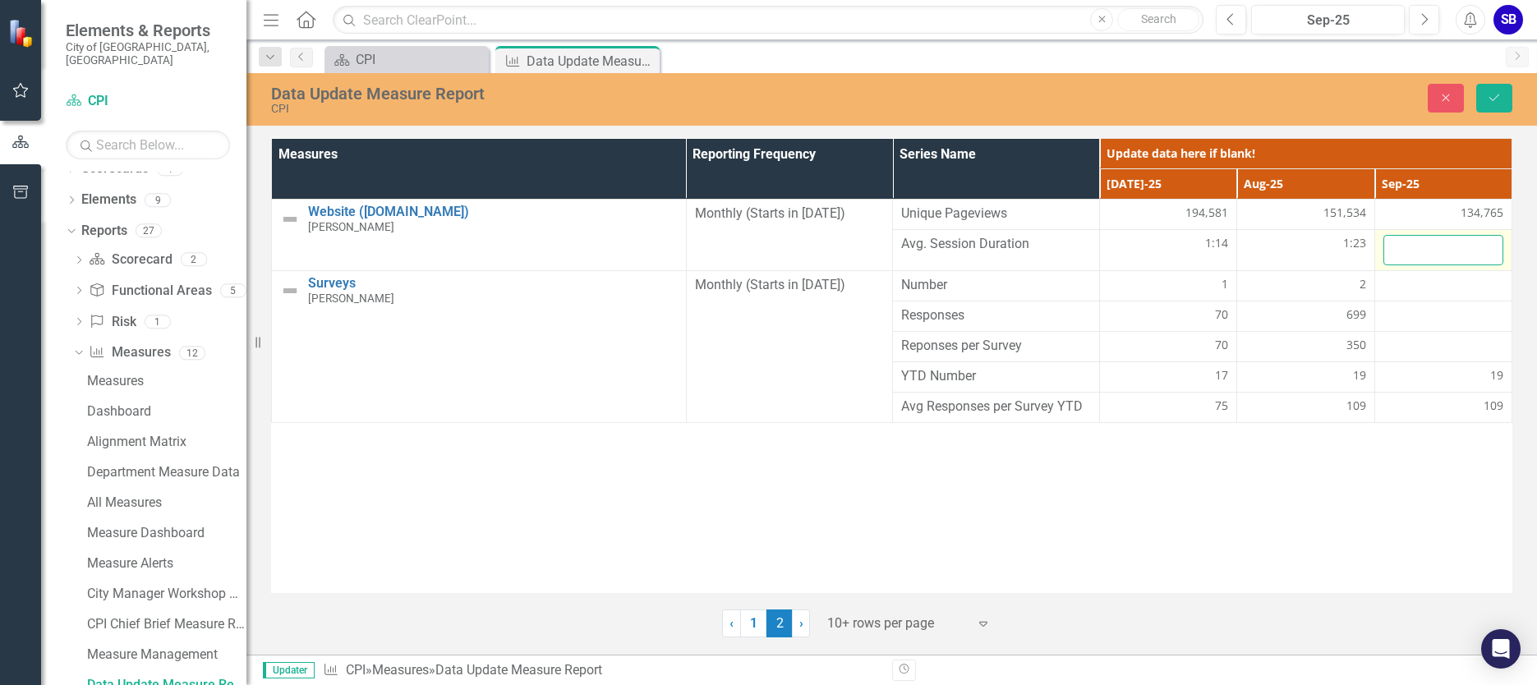
click at [1441, 243] on input "number" at bounding box center [1443, 250] width 120 height 30
type input "1.20"
click at [1498, 95] on icon "Save" at bounding box center [1494, 97] width 15 height 11
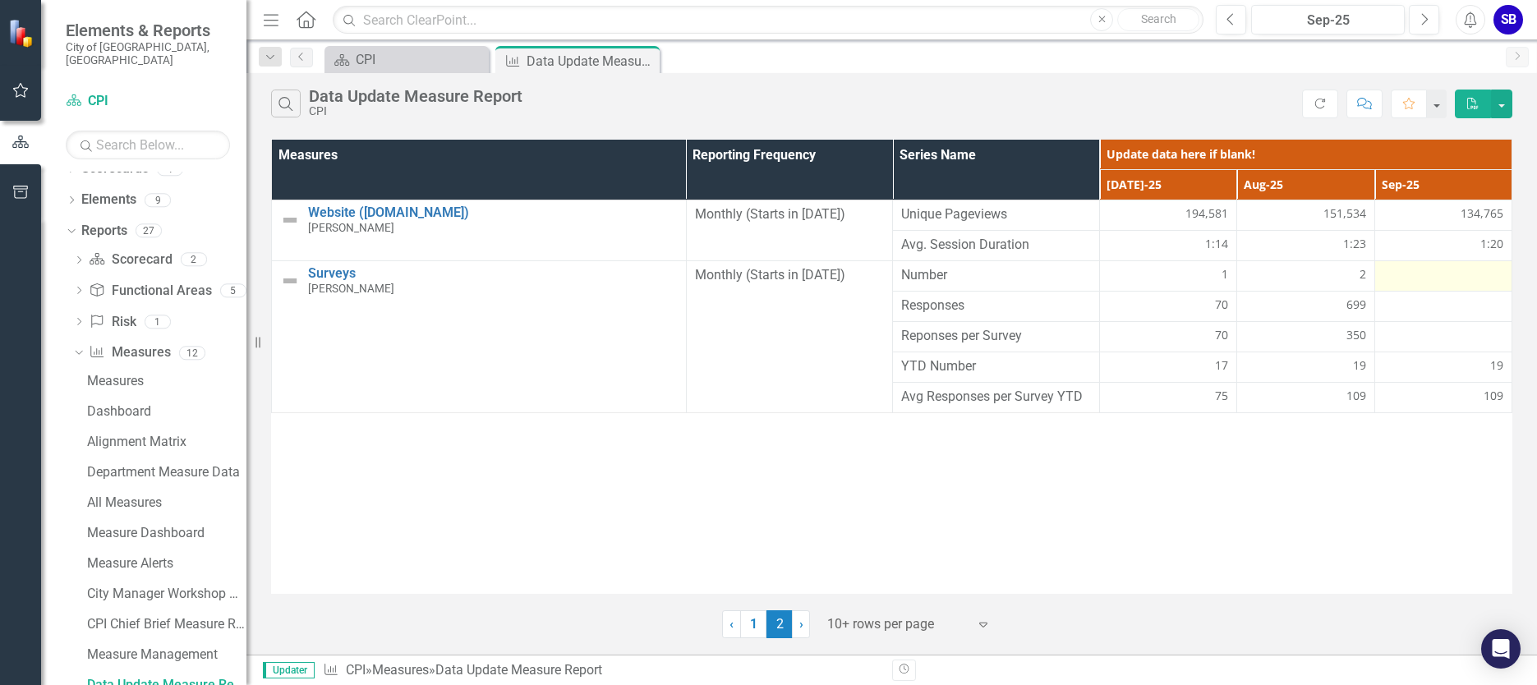
click at [1477, 277] on div at bounding box center [1443, 276] width 120 height 20
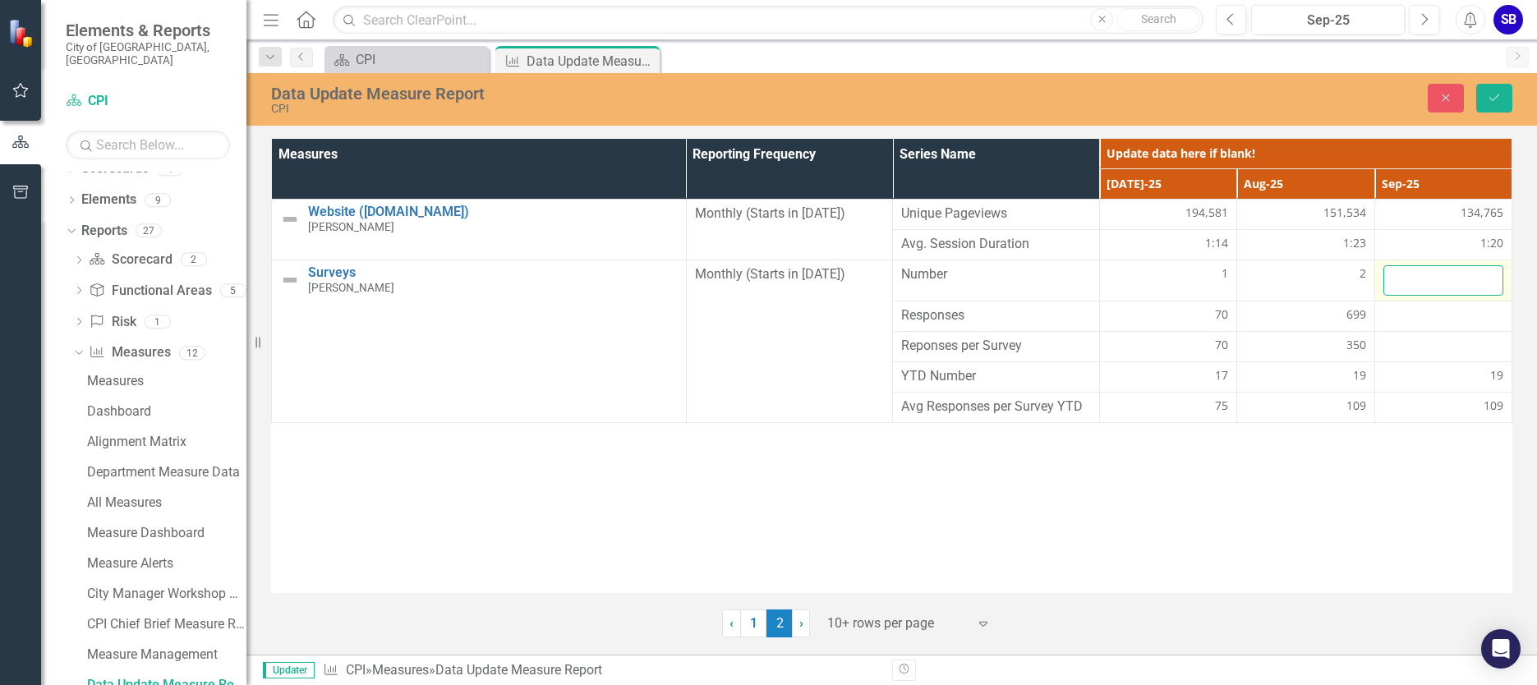
click at [1460, 277] on input "number" at bounding box center [1443, 280] width 120 height 30
type input "2"
click at [1504, 96] on button "Save" at bounding box center [1494, 98] width 36 height 29
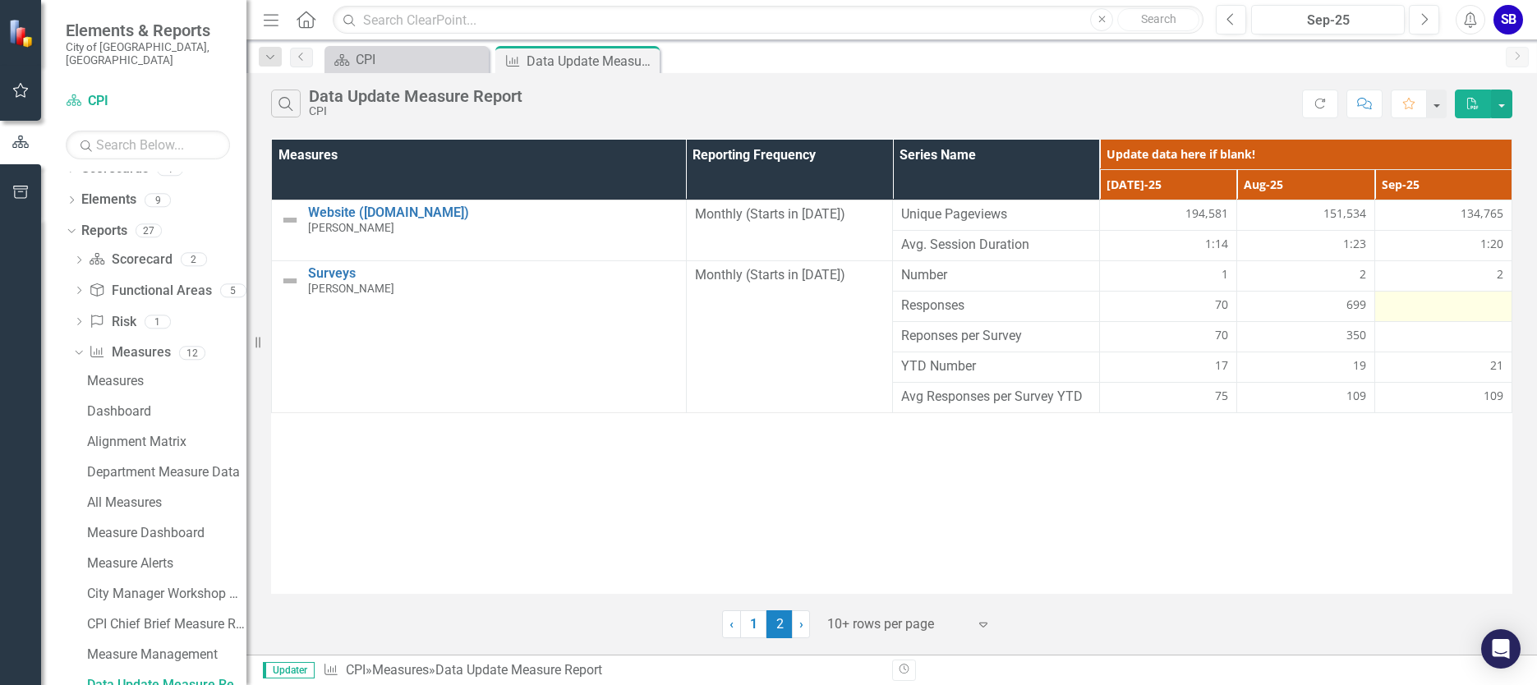
click at [1459, 311] on div at bounding box center [1443, 306] width 120 height 20
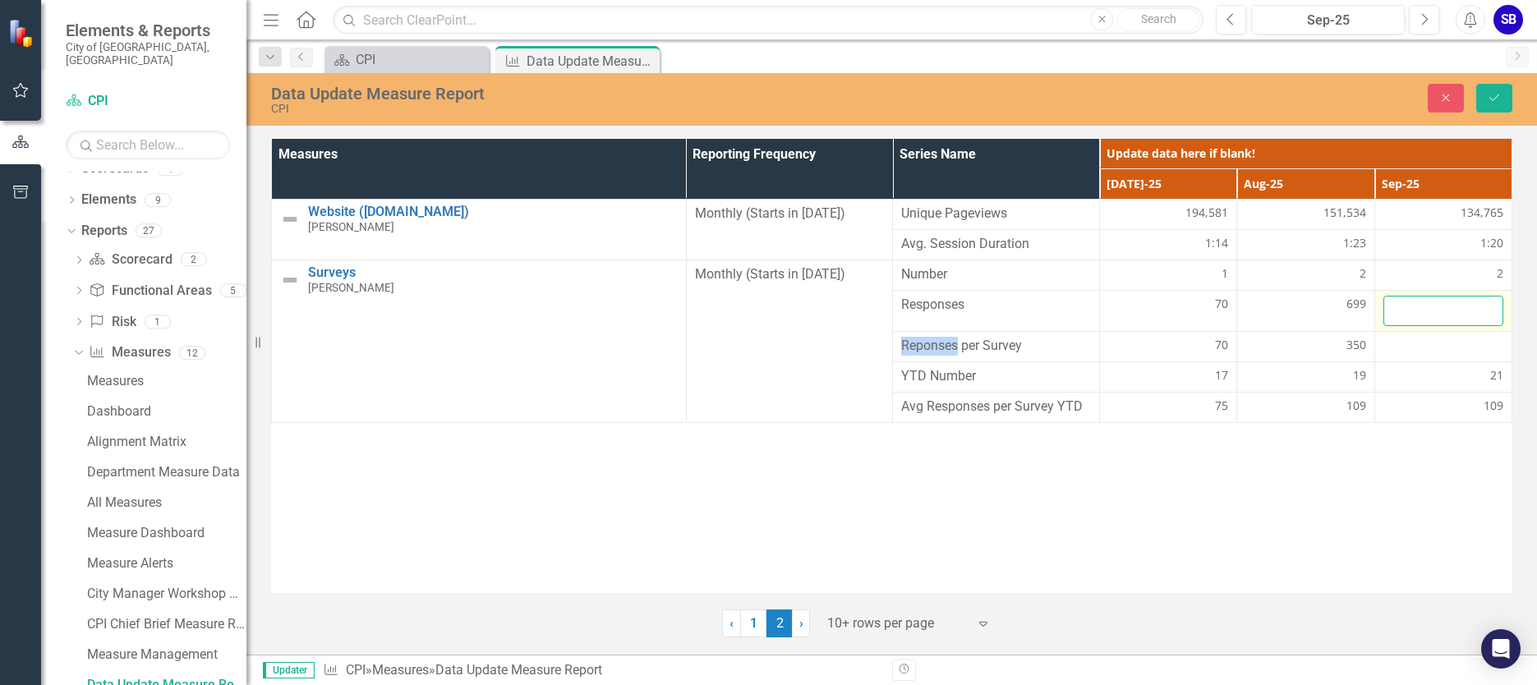
click at [1440, 311] on input "number" at bounding box center [1443, 311] width 120 height 30
type input "127"
click at [1515, 85] on div "Close Save" at bounding box center [1267, 98] width 513 height 29
click at [1500, 93] on icon "Save" at bounding box center [1494, 97] width 15 height 11
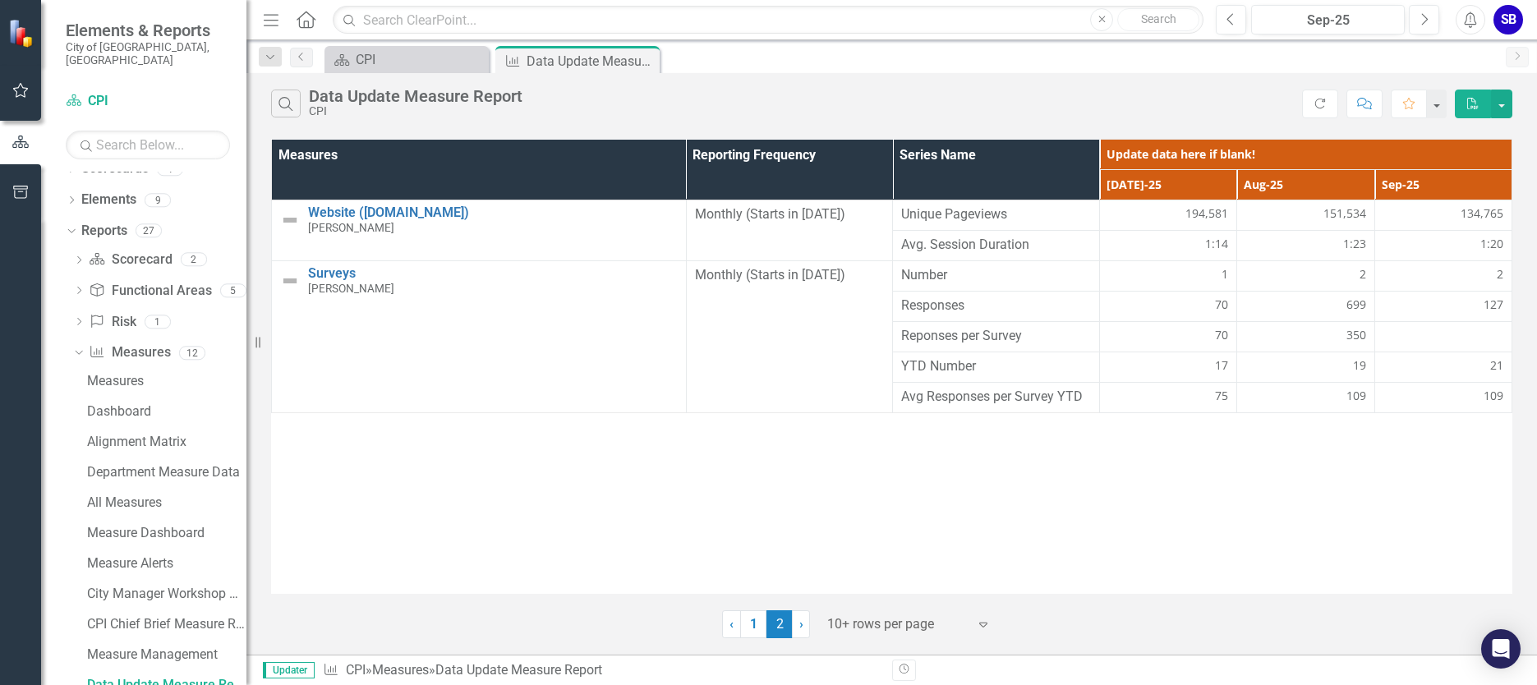
click at [1412, 468] on div "Measures Reporting Frequency Series Name Update data here if blank! [DATE]-25 A…" at bounding box center [891, 366] width 1241 height 455
click at [759, 621] on link "1" at bounding box center [753, 624] width 26 height 28
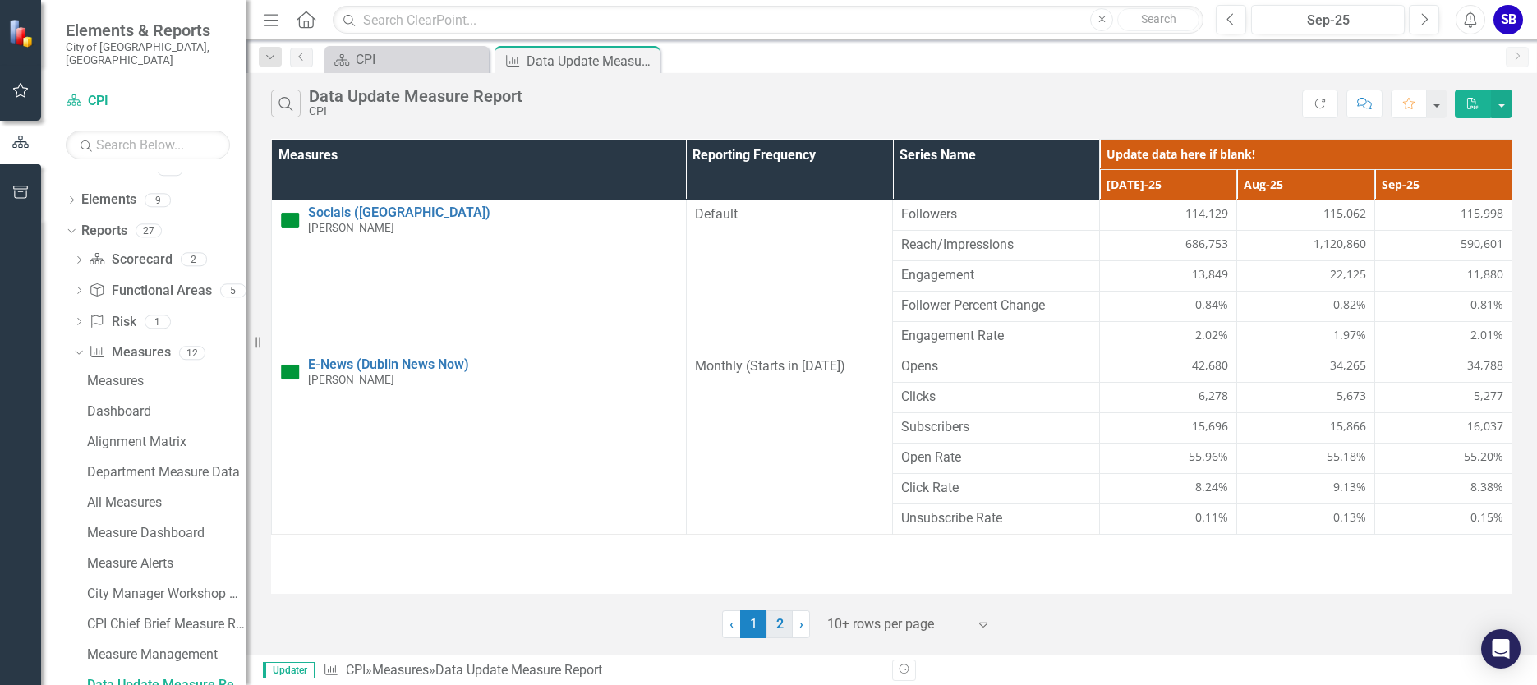
click at [771, 627] on link "2" at bounding box center [779, 624] width 26 height 28
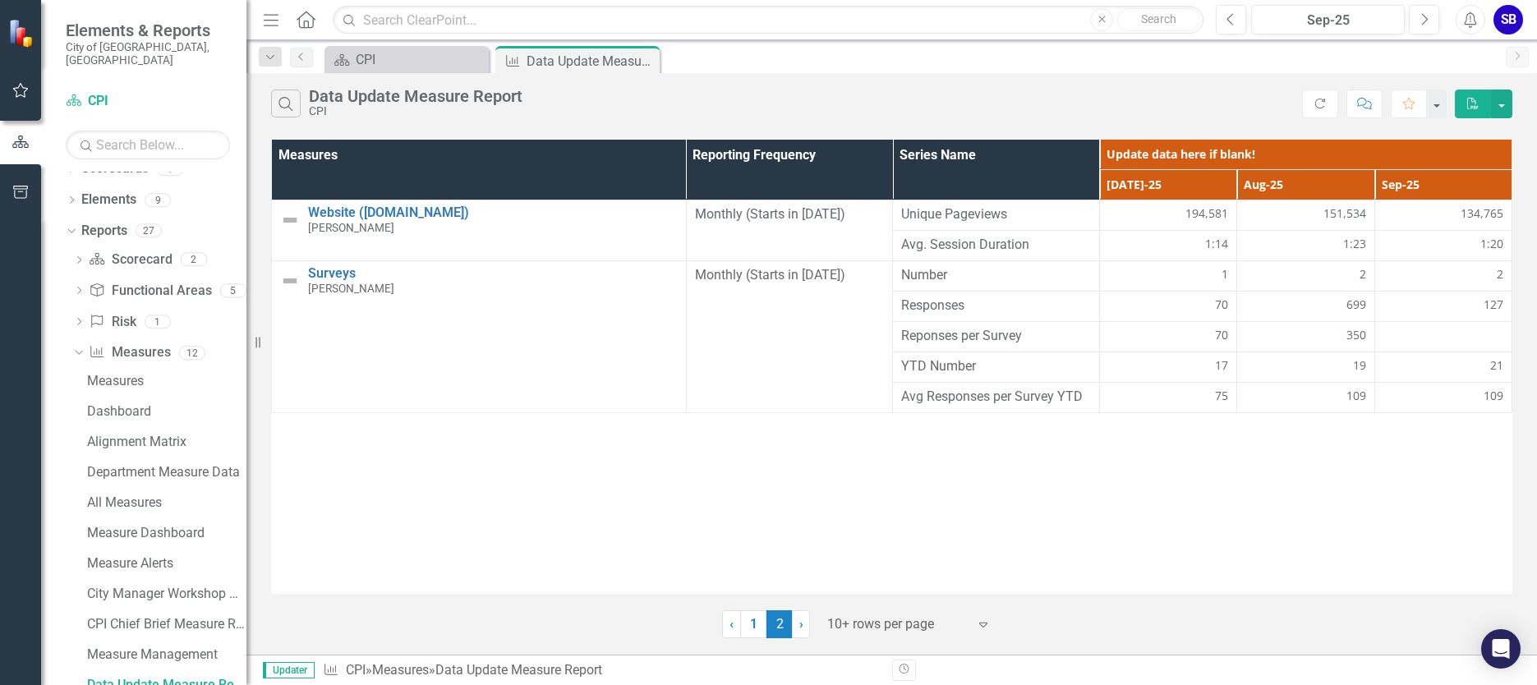
click at [1478, 329] on div at bounding box center [1443, 337] width 120 height 20
click at [1460, 337] on div at bounding box center [1443, 337] width 120 height 20
click at [1478, 306] on div "127" at bounding box center [1443, 304] width 120 height 16
click at [1478, 305] on div "127" at bounding box center [1443, 304] width 120 height 16
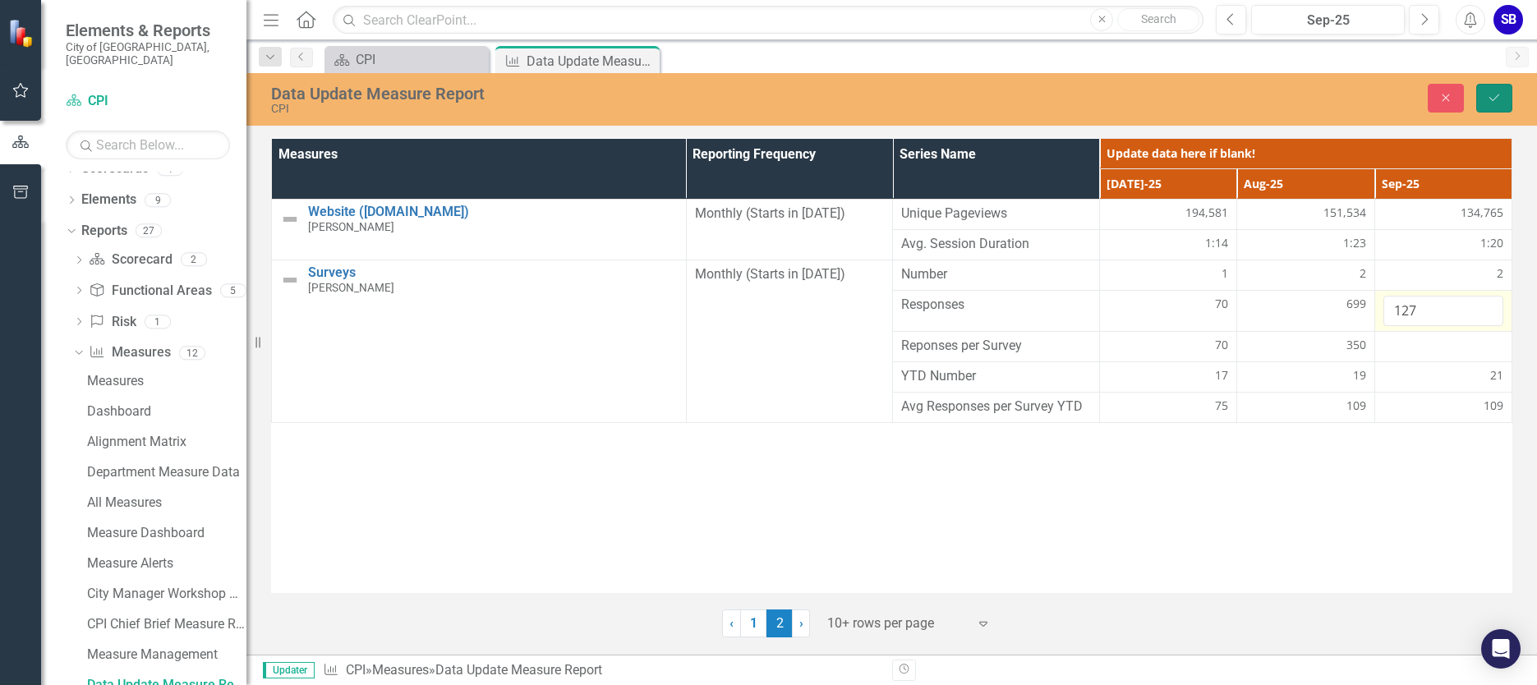
click at [1491, 101] on icon "Save" at bounding box center [1494, 97] width 15 height 11
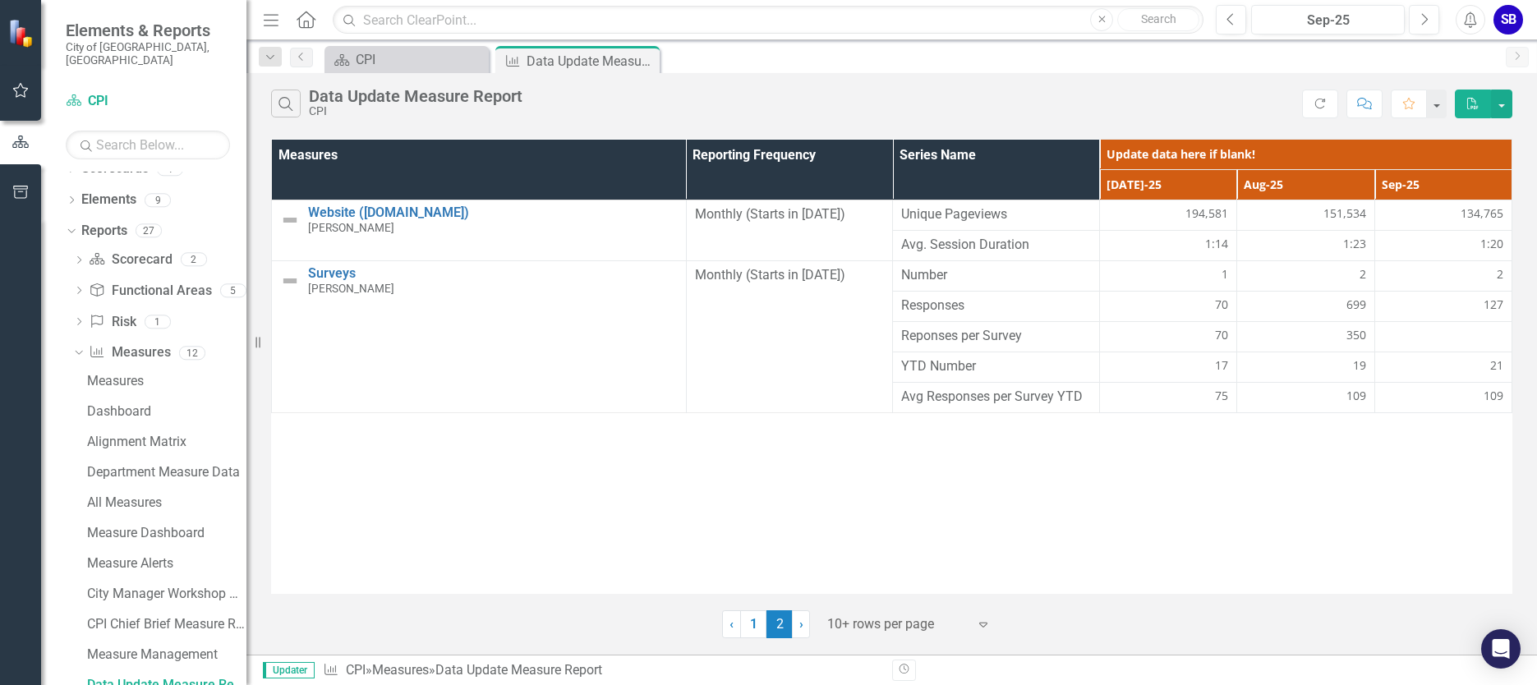
click at [1431, 471] on div "Measures Reporting Frequency Series Name Update data here if blank! [DATE]-25 A…" at bounding box center [891, 366] width 1241 height 455
click at [1460, 317] on td "127" at bounding box center [1442, 307] width 137 height 30
click at [1459, 333] on div at bounding box center [1443, 337] width 120 height 20
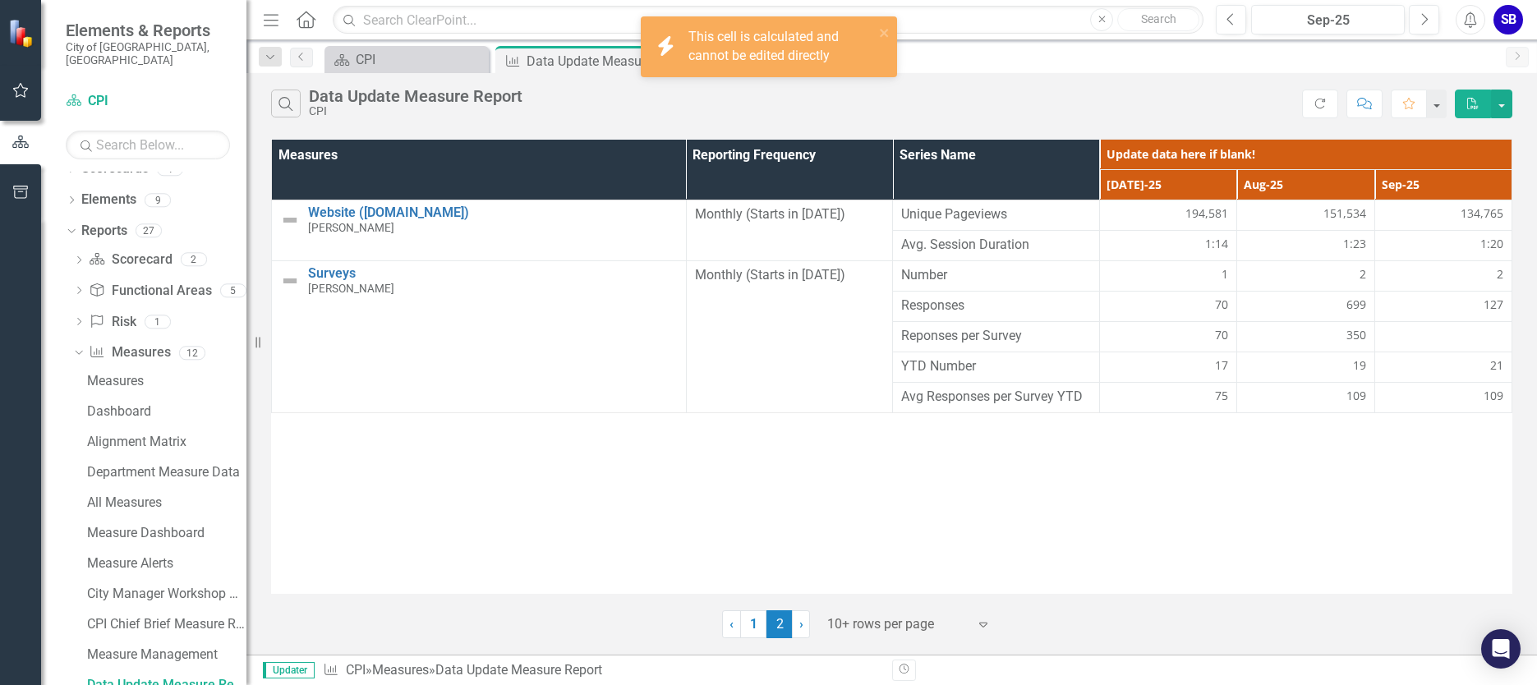
click at [1370, 545] on div "Measures Reporting Frequency Series Name Update data here if blank! [DATE]-25 A…" at bounding box center [891, 366] width 1241 height 455
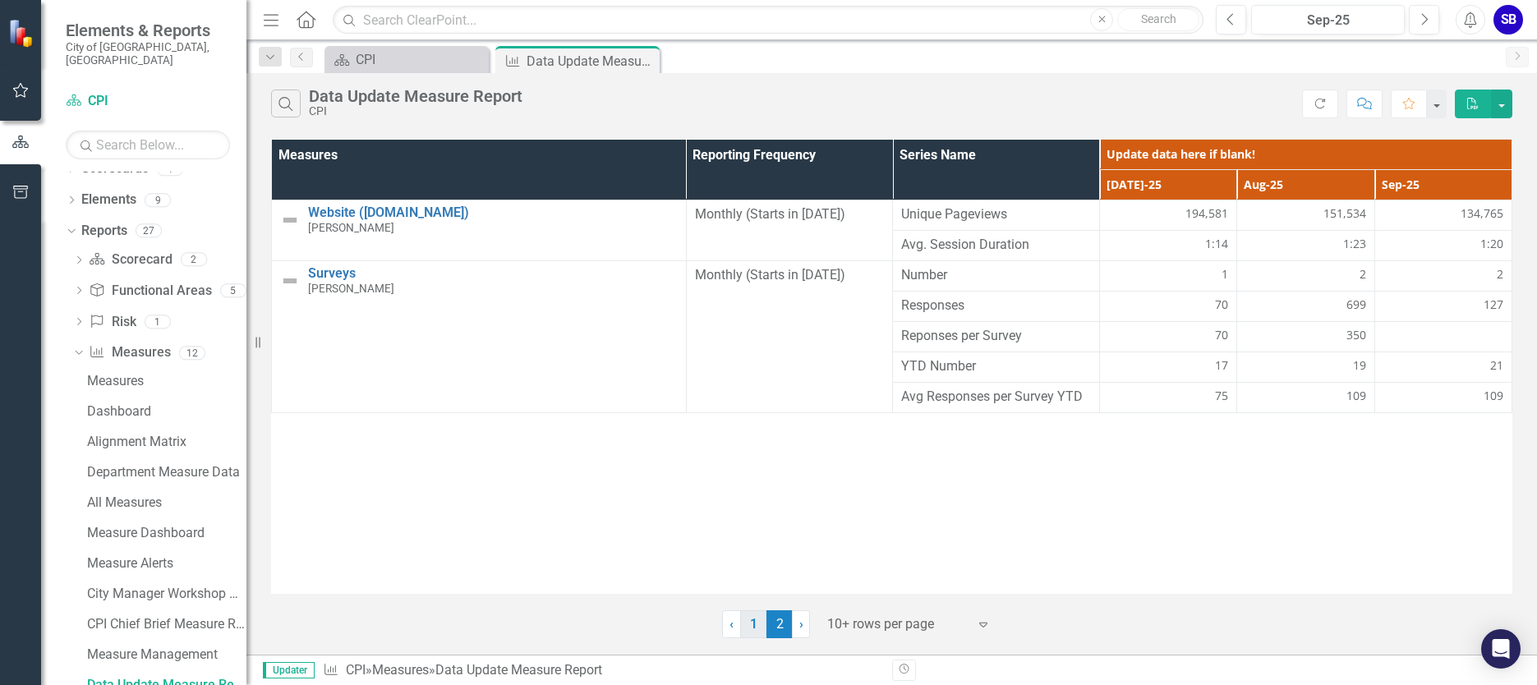
click at [753, 623] on link "1" at bounding box center [753, 624] width 26 height 28
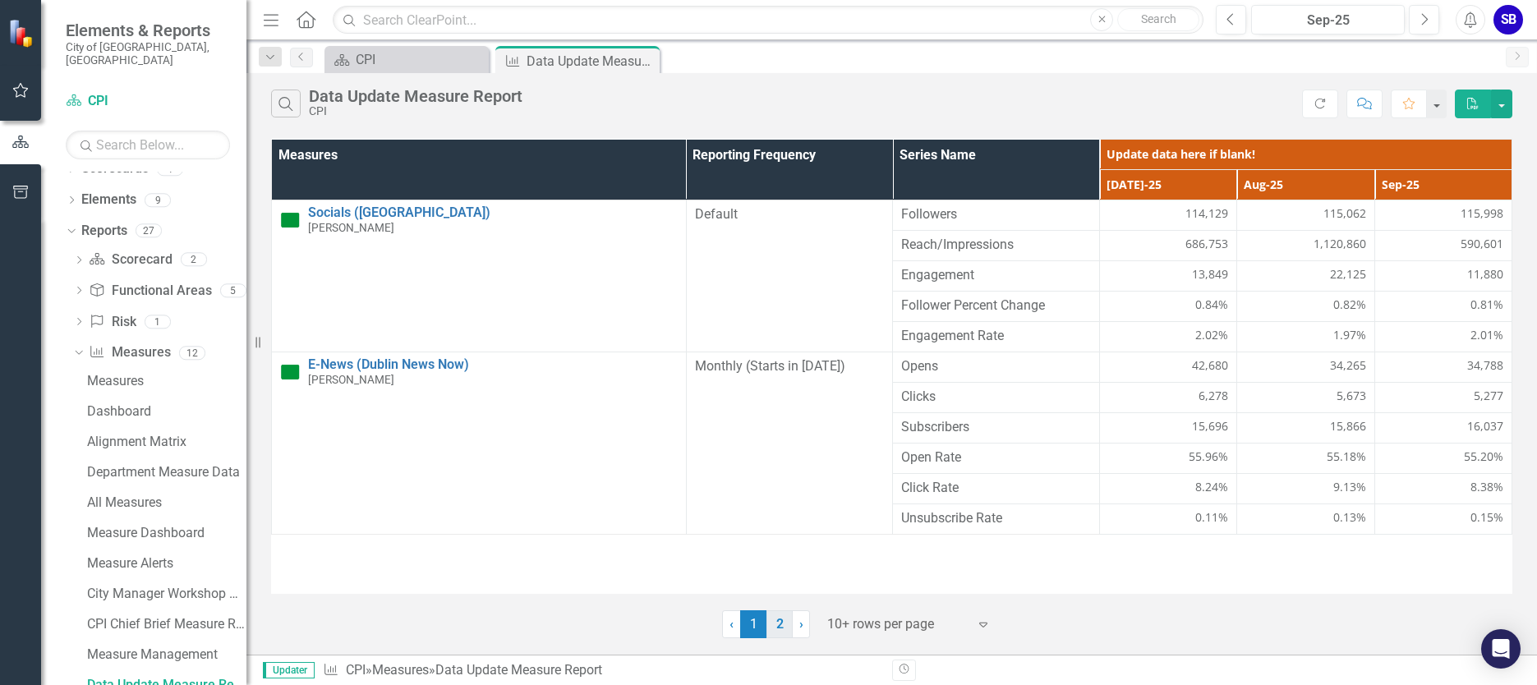
click at [778, 630] on link "2" at bounding box center [779, 624] width 26 height 28
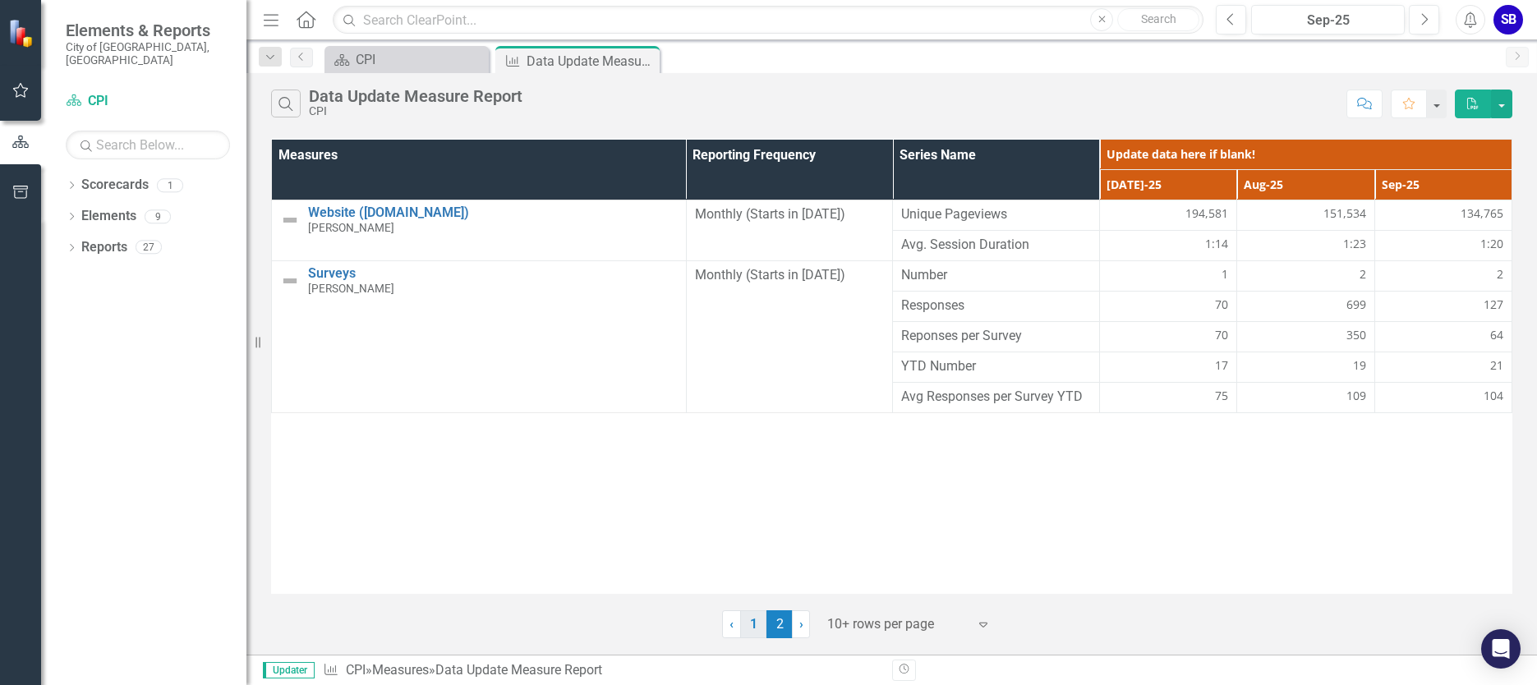
click at [753, 626] on link "1" at bounding box center [753, 624] width 26 height 28
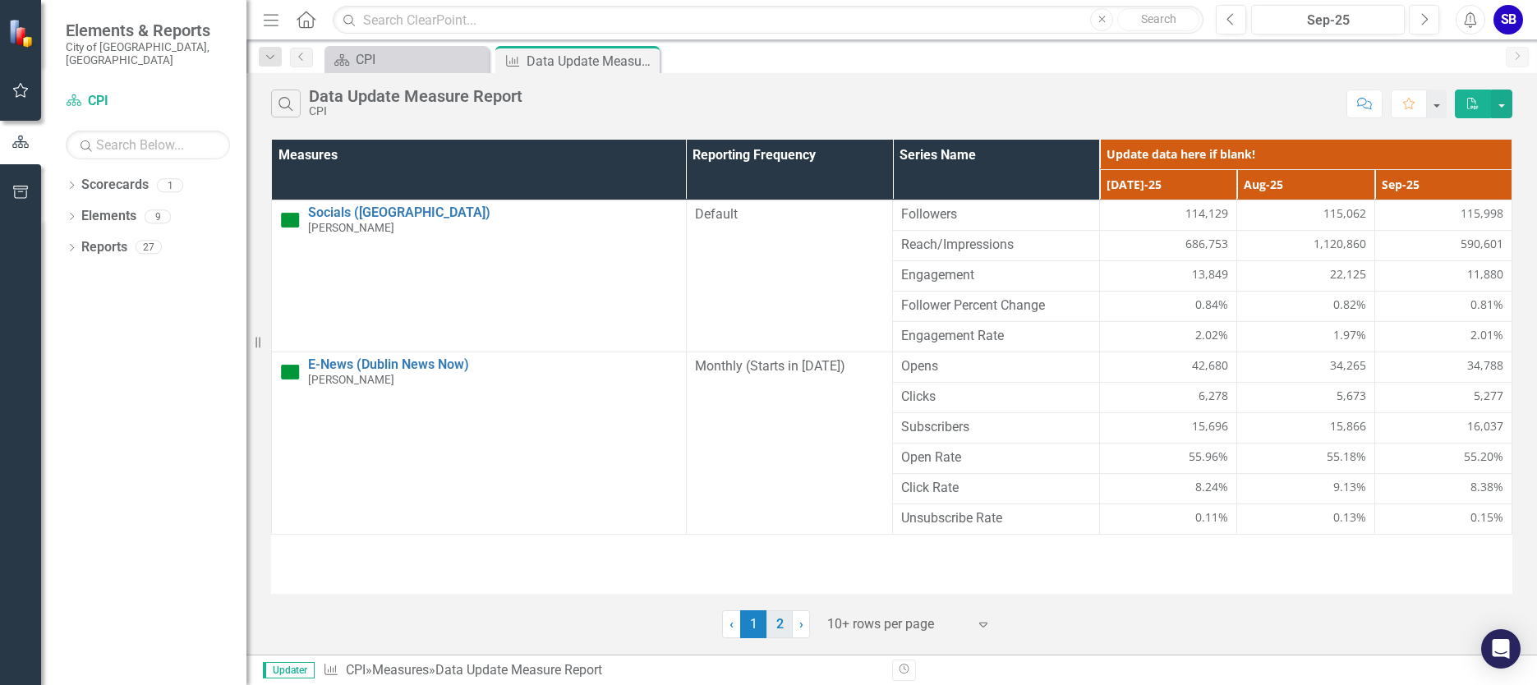
click at [785, 623] on link "2" at bounding box center [779, 624] width 26 height 28
